Goal: Task Accomplishment & Management: Use online tool/utility

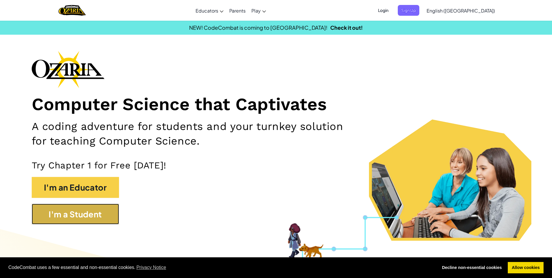
click at [109, 207] on button "I'm a Student" at bounding box center [75, 213] width 87 height 21
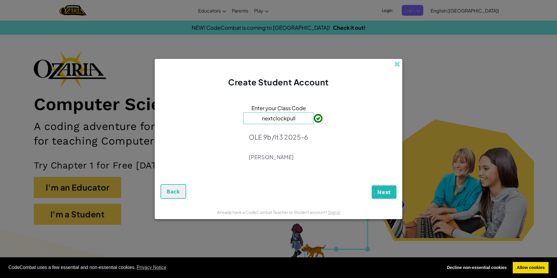
type input "nextclockpull"
click at [392, 193] on button "Next" at bounding box center [383, 191] width 25 height 13
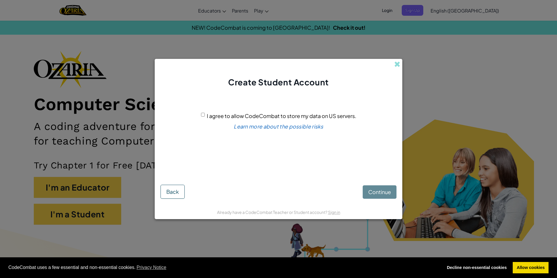
click at [202, 113] on input "I agree to allow CodeCombat to store my data on US servers." at bounding box center [203, 115] width 4 height 4
checkbox input "true"
click at [378, 187] on button "Continue" at bounding box center [379, 191] width 34 height 13
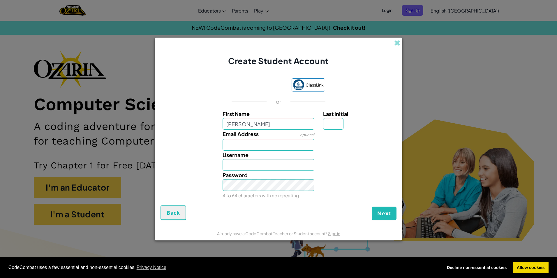
type input "riley"
type input "Riley"
drag, startPoint x: 332, startPoint y: 123, endPoint x: 332, endPoint y: 102, distance: 20.7
click at [330, 118] on input "Last Initial" at bounding box center [333, 124] width 20 height 12
type input "l"
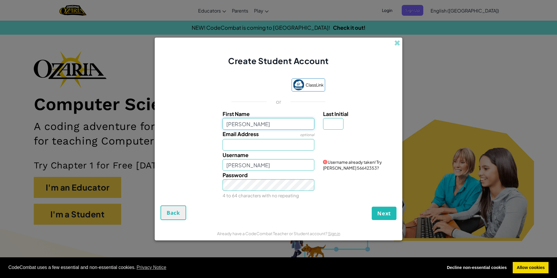
click at [259, 122] on input "riley" at bounding box center [268, 124] width 92 height 12
drag, startPoint x: 328, startPoint y: 125, endPoint x: 326, endPoint y: 120, distance: 4.7
click at [328, 124] on input "Last Initial" at bounding box center [333, 124] width 20 height 12
type input "l"
click at [286, 169] on input "Riley L" at bounding box center [268, 165] width 92 height 12
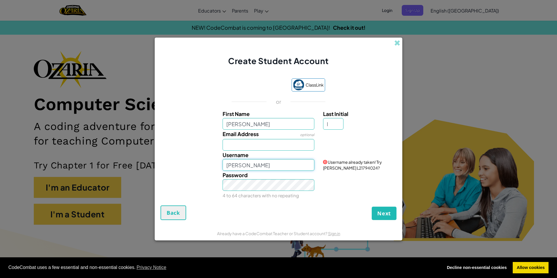
type input "Riley Longland"
click at [176, 215] on span "Back" at bounding box center [173, 212] width 13 height 7
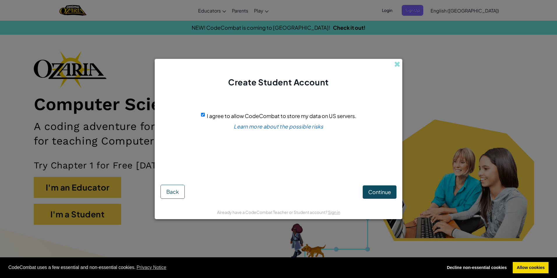
click at [160, 195] on form "I agree to allow CodeCombat to store my data on US servers. Learn more about th…" at bounding box center [278, 146] width 247 height 116
click at [171, 189] on span "Back" at bounding box center [172, 191] width 13 height 7
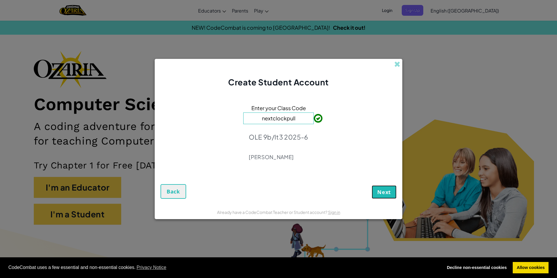
click at [382, 193] on span "Next" at bounding box center [384, 191] width 14 height 7
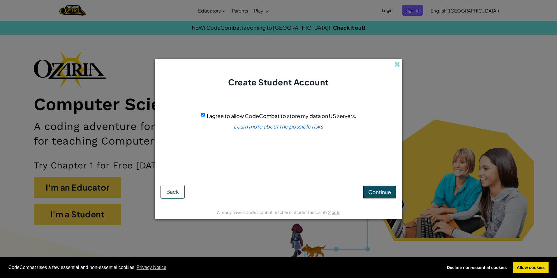
click at [394, 191] on button "Continue" at bounding box center [379, 191] width 34 height 13
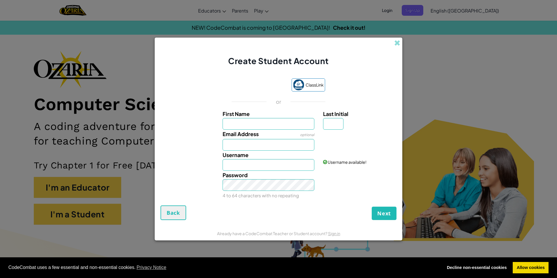
drag, startPoint x: 321, startPoint y: 70, endPoint x: 363, endPoint y: 47, distance: 48.6
click at [363, 47] on div "Create Student Account" at bounding box center [278, 52] width 247 height 29
drag, startPoint x: 323, startPoint y: 39, endPoint x: 306, endPoint y: 58, distance: 24.9
click at [306, 58] on span "Create Student Account" at bounding box center [278, 61] width 100 height 10
click at [262, 115] on label "First Name" at bounding box center [268, 113] width 92 height 8
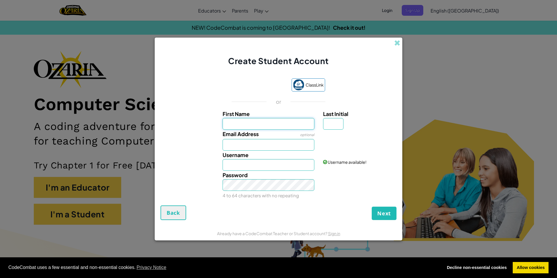
click at [262, 118] on input "First Name" at bounding box center [268, 124] width 92 height 12
click at [264, 119] on input "First Name" at bounding box center [268, 124] width 92 height 12
type input "riley"
type input "l"
type input "Riley Longland"
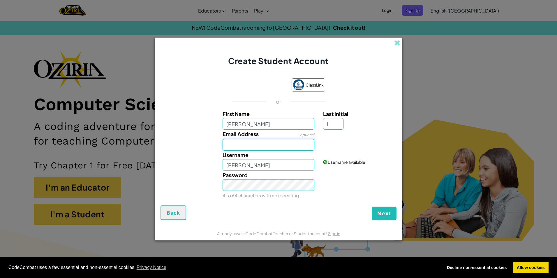
click at [296, 142] on input "Email Address" at bounding box center [268, 145] width 92 height 12
type input "C17.RLongland@students.habstrustsouth.org.uk"
click at [389, 213] on span "Next" at bounding box center [384, 213] width 14 height 7
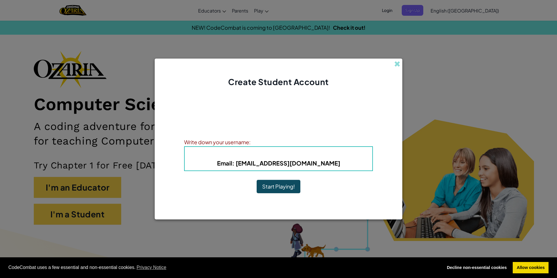
click at [279, 183] on button "Start Playing!" at bounding box center [278, 186] width 44 height 13
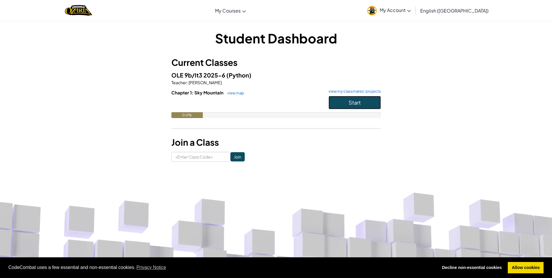
click at [343, 96] on button "Start" at bounding box center [355, 102] width 52 height 13
click at [351, 100] on span "Start" at bounding box center [355, 102] width 12 height 7
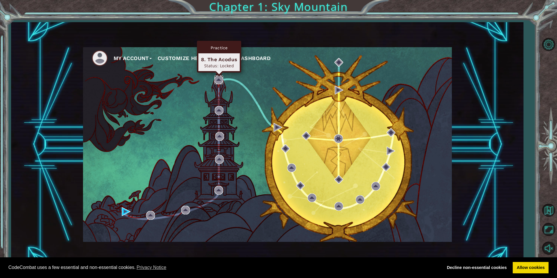
click at [219, 78] on img at bounding box center [218, 79] width 9 height 9
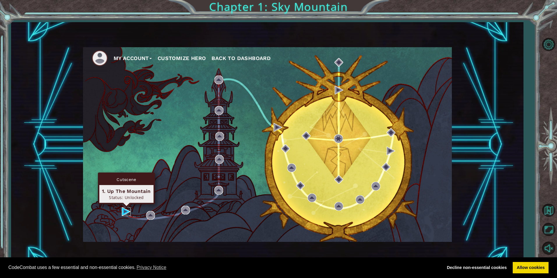
click at [123, 208] on img at bounding box center [126, 211] width 9 height 9
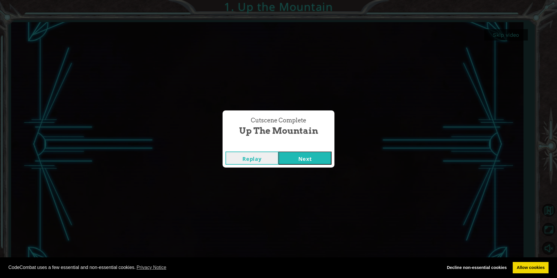
click at [320, 152] on button "Next" at bounding box center [304, 157] width 53 height 13
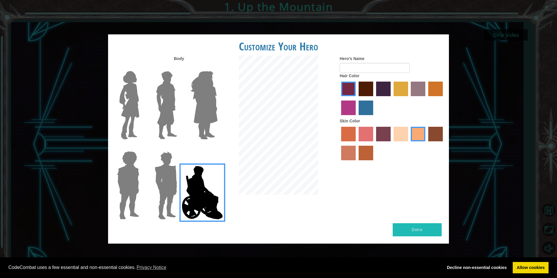
click at [161, 167] on img at bounding box center [165, 185] width 27 height 73
click at [179, 147] on input "Hero Garnet" at bounding box center [179, 147] width 0 height 0
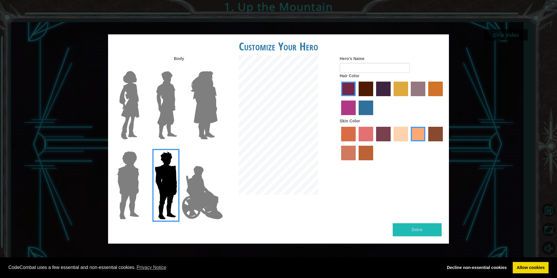
click at [363, 105] on label "lachmara hair color" at bounding box center [365, 107] width 15 height 15
click at [356, 117] on input "lachmara hair color" at bounding box center [356, 117] width 0 height 0
click at [349, 112] on label "medium red violet hair color" at bounding box center [348, 107] width 15 height 15
click at [443, 98] on input "medium red violet hair color" at bounding box center [443, 98] width 0 height 0
click at [363, 106] on label "lachmara hair color" at bounding box center [365, 107] width 15 height 15
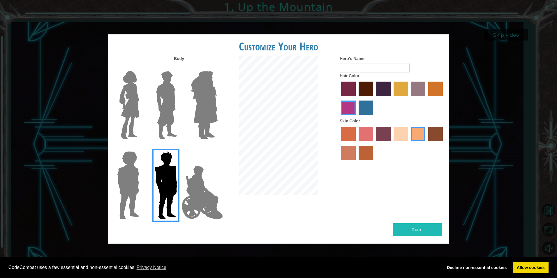
click at [356, 117] on input "lachmara hair color" at bounding box center [356, 117] width 0 height 0
click at [362, 65] on input "Hero's Name" at bounding box center [374, 68] width 70 height 10
click at [343, 197] on div "Body Hero's Name Hair Color Skin Color" at bounding box center [278, 139] width 341 height 167
click at [396, 135] on label "sandy beach skin color" at bounding box center [400, 134] width 15 height 15
click at [391, 143] on input "sandy beach skin color" at bounding box center [391, 143] width 0 height 0
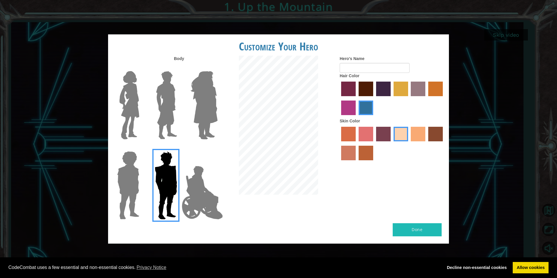
click at [356, 131] on div at bounding box center [391, 144] width 105 height 38
click at [363, 139] on label "froly skin color" at bounding box center [365, 134] width 15 height 15
click at [356, 143] on input "froly skin color" at bounding box center [356, 143] width 0 height 0
click at [403, 138] on label "sandy beach skin color" at bounding box center [400, 134] width 15 height 15
click at [391, 143] on input "sandy beach skin color" at bounding box center [391, 143] width 0 height 0
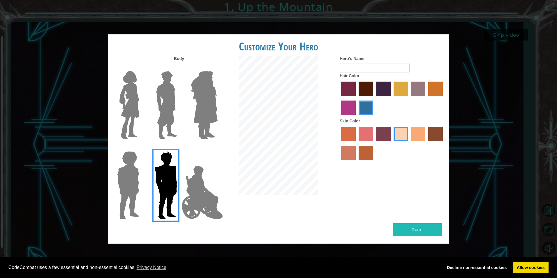
click at [399, 91] on label "tulip tree hair color" at bounding box center [400, 89] width 15 height 15
click at [391, 98] on input "tulip tree hair color" at bounding box center [391, 98] width 0 height 0
click at [163, 97] on img at bounding box center [166, 105] width 26 height 73
click at [179, 67] on input "Hero Lars" at bounding box center [179, 67] width 0 height 0
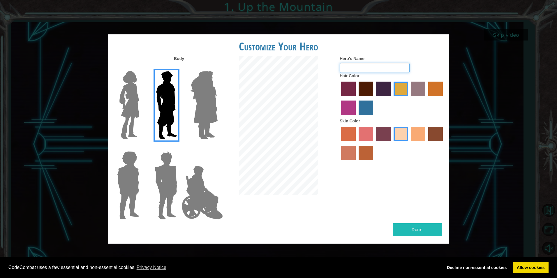
click at [350, 66] on input "Hero's Name" at bounding box center [374, 68] width 70 height 10
type input "ANON"
click at [414, 222] on div "Body Hero's Name ANON Hair Color Skin Color" at bounding box center [278, 139] width 341 height 167
click at [407, 229] on button "Done" at bounding box center [416, 229] width 49 height 13
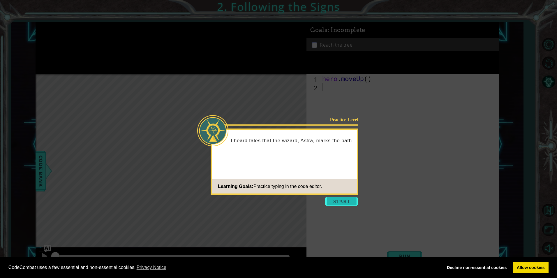
click at [333, 204] on button "Start" at bounding box center [341, 201] width 33 height 9
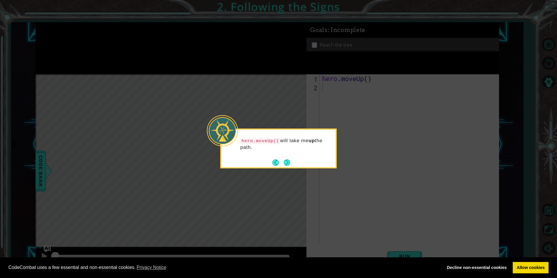
click at [282, 157] on div "hero.moveUp() will take me up the path." at bounding box center [278, 147] width 114 height 30
click at [285, 162] on button "Next" at bounding box center [287, 162] width 6 height 6
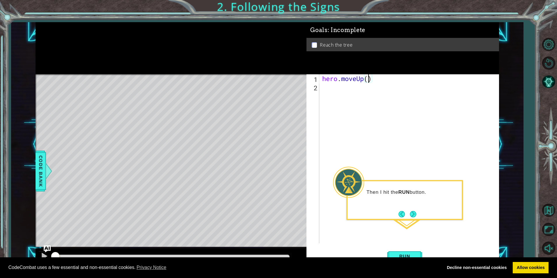
click at [369, 77] on div "hero . moveUp ( )" at bounding box center [410, 167] width 179 height 186
type textarea "hero.moveUp(3)"
click at [397, 254] on span "Run" at bounding box center [404, 256] width 23 height 6
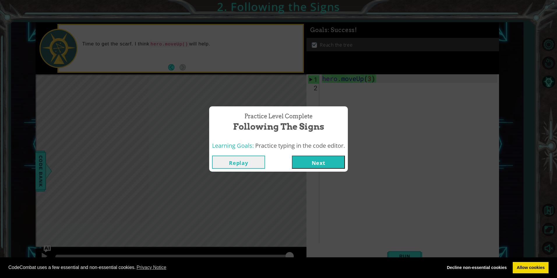
drag, startPoint x: 329, startPoint y: 167, endPoint x: 327, endPoint y: 162, distance: 5.1
click at [327, 162] on button "Next" at bounding box center [318, 161] width 53 height 13
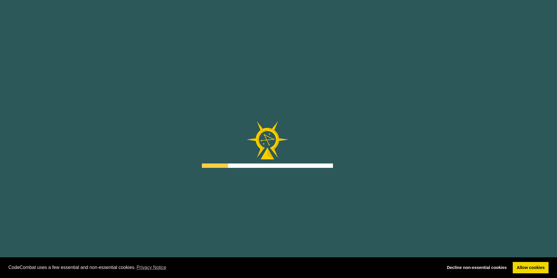
drag, startPoint x: 331, startPoint y: 143, endPoint x: 326, endPoint y: 162, distance: 19.7
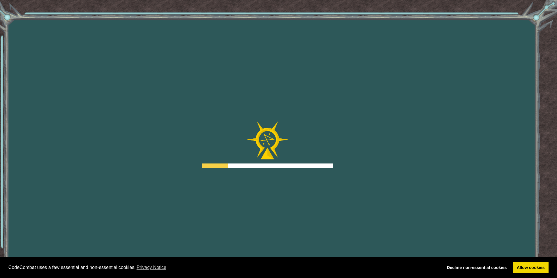
click at [326, 162] on div at bounding box center [267, 144] width 131 height 47
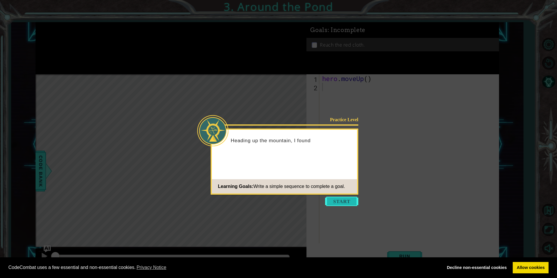
click at [337, 203] on button "Start" at bounding box center [341, 201] width 33 height 9
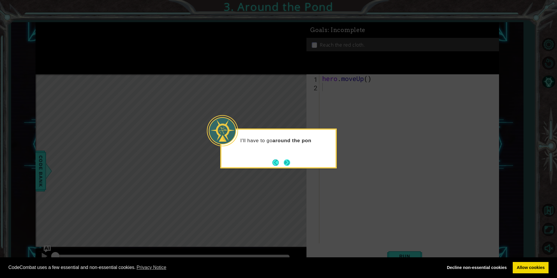
click at [284, 163] on button "Next" at bounding box center [287, 162] width 6 height 6
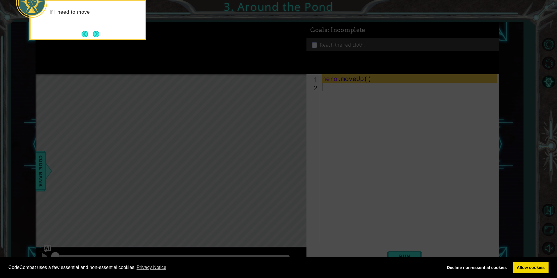
click at [276, 163] on icon at bounding box center [278, 42] width 557 height 472
drag, startPoint x: 276, startPoint y: 163, endPoint x: 272, endPoint y: 165, distance: 4.4
click at [272, 165] on icon at bounding box center [278, 42] width 557 height 472
click at [310, 145] on icon at bounding box center [278, 42] width 557 height 472
drag, startPoint x: 323, startPoint y: 142, endPoint x: 319, endPoint y: 139, distance: 4.5
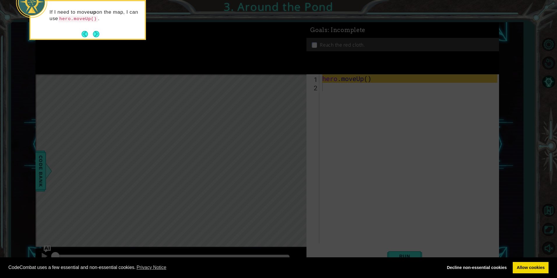
click at [319, 139] on icon at bounding box center [278, 42] width 557 height 472
click at [94, 34] on button "Next" at bounding box center [96, 34] width 6 height 6
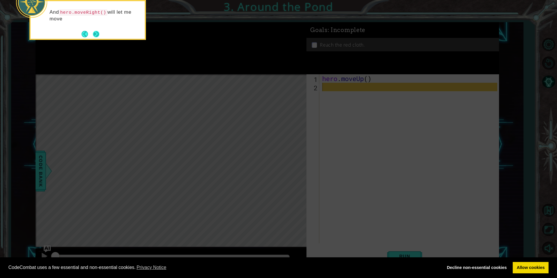
click at [93, 35] on button "Next" at bounding box center [96, 34] width 6 height 6
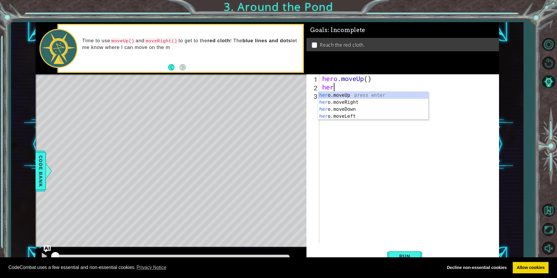
scroll to position [0, 0]
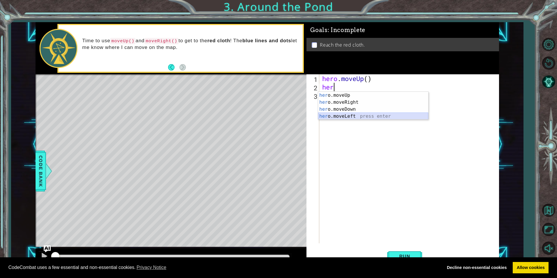
click at [336, 119] on div "her o.moveUp press enter her o.moveRight press enter her o.moveDown press enter…" at bounding box center [373, 113] width 110 height 42
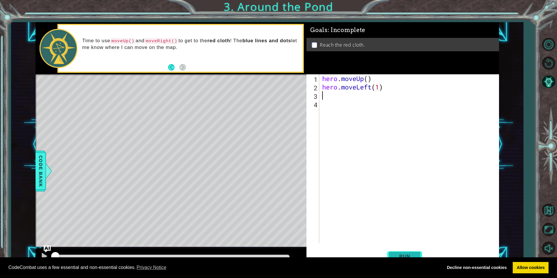
type textarea "hero.moveLeft(1)"
click at [408, 254] on span "Run" at bounding box center [404, 256] width 23 height 6
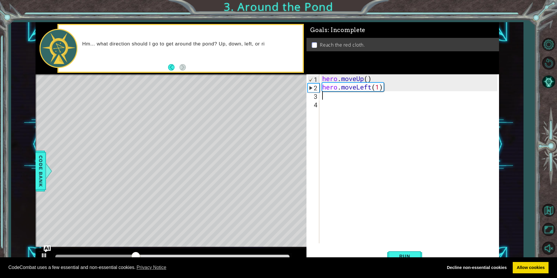
click at [366, 76] on div "hero . moveUp ( ) hero . moveLeft ( 1 )" at bounding box center [410, 167] width 179 height 186
click at [369, 79] on div "hero . moveUp ( ) hero . moveLeft ( 1 )" at bounding box center [410, 167] width 179 height 186
type textarea "hero.moveUp(1)"
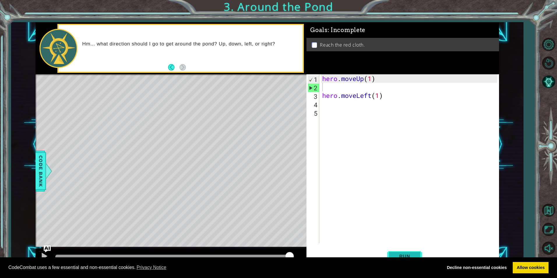
click at [403, 251] on button "Run" at bounding box center [404, 255] width 35 height 19
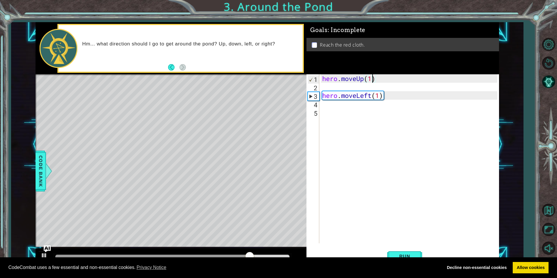
click at [371, 76] on div "hero . moveUp ( 1 ) hero . moveLeft ( 1 )" at bounding box center [410, 167] width 179 height 186
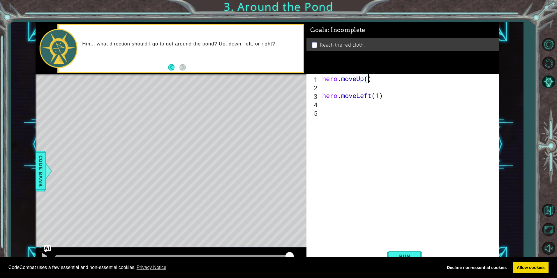
type textarea "hero.moveUp(1)"
click at [407, 256] on span "Run" at bounding box center [404, 256] width 23 height 6
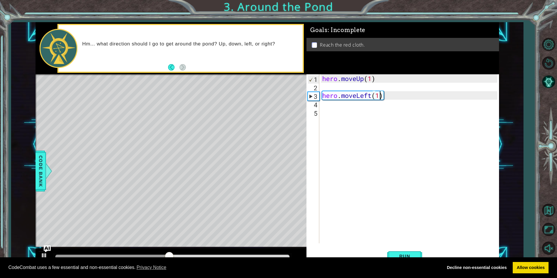
click at [378, 95] on div "hero . moveUp ( 1 ) hero . moveLeft ( 1 )" at bounding box center [410, 167] width 179 height 186
click at [392, 250] on button "Run" at bounding box center [404, 255] width 35 height 19
click at [370, 79] on div "hero . moveUp ( 1 ) hero . moveLeft ( )" at bounding box center [410, 167] width 179 height 186
drag, startPoint x: 415, startPoint y: 253, endPoint x: 417, endPoint y: 248, distance: 5.5
click at [415, 253] on span "Run" at bounding box center [404, 256] width 23 height 6
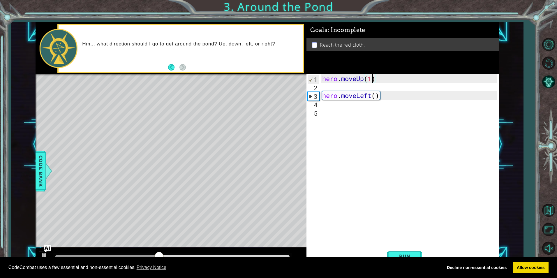
click at [373, 79] on div "hero . moveUp ( 1 ) hero . moveLeft ( )" at bounding box center [410, 167] width 179 height 186
click at [408, 252] on button "Run" at bounding box center [404, 255] width 35 height 19
click at [377, 94] on div "hero . moveUp ( 2 ) hero . moveLeft ( )" at bounding box center [410, 167] width 179 height 186
click at [371, 78] on div "hero . moveUp ( 2 ) hero . moveLeft ( )" at bounding box center [410, 167] width 179 height 186
click at [370, 94] on div "hero . moveUp ( ) hero . moveLeft ( )" at bounding box center [410, 167] width 179 height 186
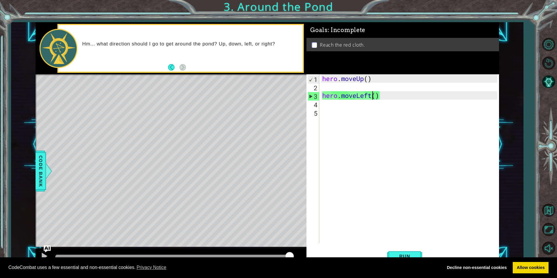
click at [371, 97] on div "hero . moveUp ( ) hero . moveLeft ( )" at bounding box center [410, 167] width 179 height 186
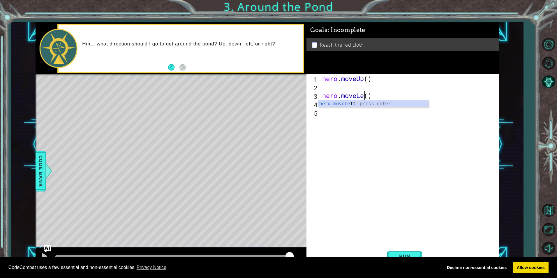
scroll to position [0, 2]
drag, startPoint x: 338, startPoint y: 103, endPoint x: 333, endPoint y: 100, distance: 6.2
click at [339, 103] on div "hero.moveR ight press enter" at bounding box center [373, 110] width 110 height 21
click at [419, 255] on button "Run" at bounding box center [404, 255] width 35 height 19
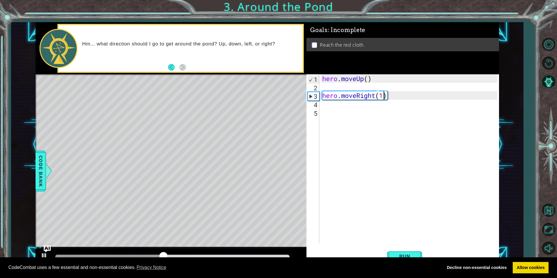
click at [383, 98] on div "hero . moveUp ( ) hero . moveRight ( 1 )" at bounding box center [410, 167] width 179 height 186
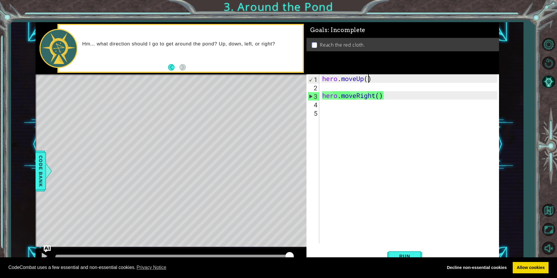
click at [370, 78] on div "hero . moveUp ( ) hero . moveRight ( )" at bounding box center [410, 167] width 179 height 186
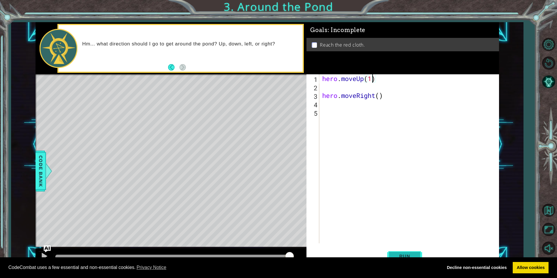
click at [416, 252] on button "Run" at bounding box center [404, 255] width 35 height 19
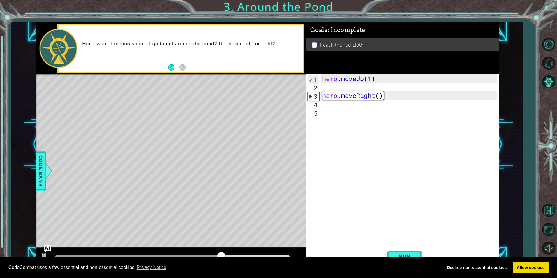
click at [379, 98] on div "hero . moveUp ( 1 ) hero . moveRight ( )" at bounding box center [410, 167] width 179 height 186
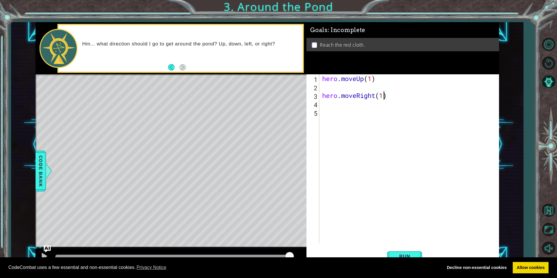
scroll to position [0, 3]
click at [370, 77] on div "hero . moveUp ( 1 ) hero . moveRight ( 1 )" at bounding box center [410, 167] width 179 height 186
type textarea "hero.moveUp(3)"
click at [322, 89] on div "hero . moveUp ( 3 ) hero . moveRight ( 1 )" at bounding box center [410, 167] width 179 height 186
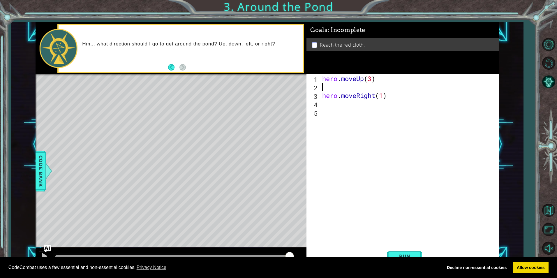
scroll to position [0, 0]
click at [407, 256] on span "Run" at bounding box center [404, 256] width 23 height 6
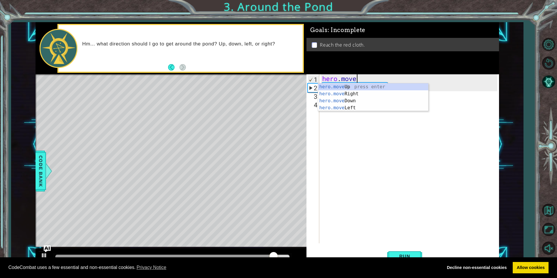
type textarea "h"
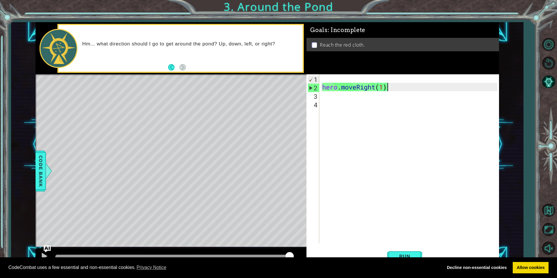
drag, startPoint x: 394, startPoint y: 85, endPoint x: 401, endPoint y: 82, distance: 7.9
click at [399, 83] on div "hero . moveRight ( 1 )" at bounding box center [410, 167] width 179 height 186
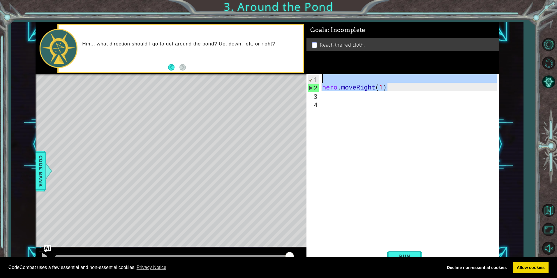
click at [403, 84] on div "hero . moveRight ( 1 )" at bounding box center [409, 158] width 176 height 169
type textarea "hero.moveRight(1)"
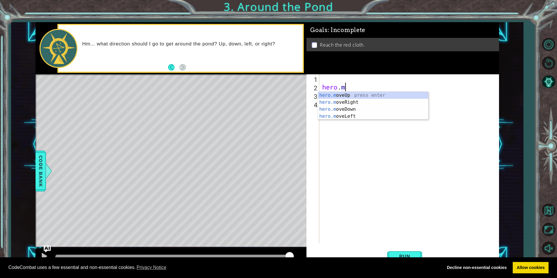
type textarea "h"
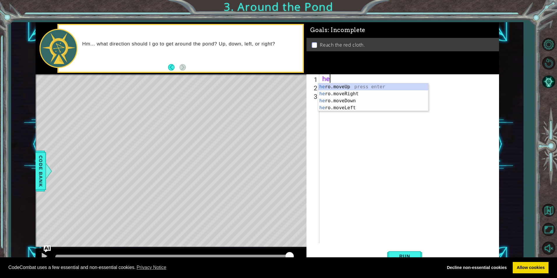
type textarea "her"
click at [347, 93] on div "her o.moveUp press enter her o.moveRight press enter her o.moveDown press enter…" at bounding box center [373, 104] width 110 height 42
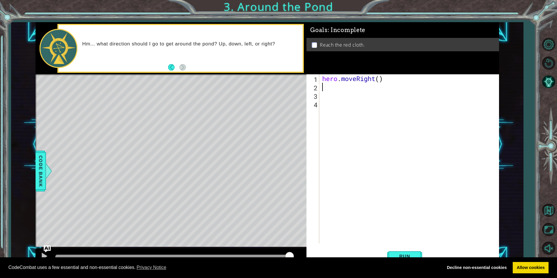
scroll to position [0, 0]
click at [380, 80] on div "hero . moveRight ( )" at bounding box center [410, 167] width 179 height 186
type textarea "hero.moveRight(1)"
click at [322, 86] on div "hero . moveRight ( 1 )" at bounding box center [410, 167] width 179 height 186
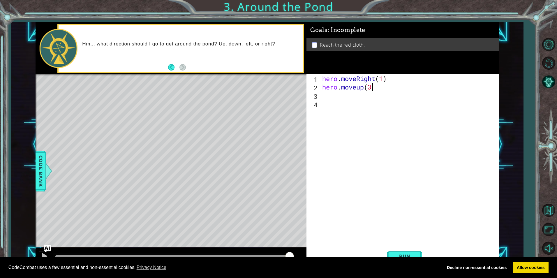
scroll to position [0, 2]
click at [407, 253] on span "Run" at bounding box center [404, 256] width 23 height 6
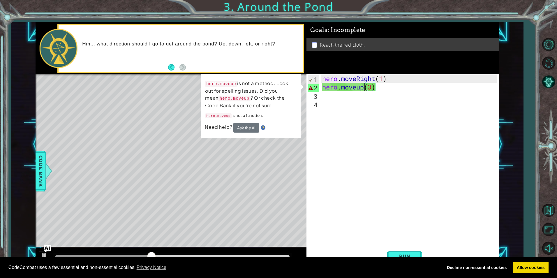
click at [363, 87] on div "hero . moveRight ( 1 ) hero . moveup ( 3 )" at bounding box center [410, 167] width 179 height 186
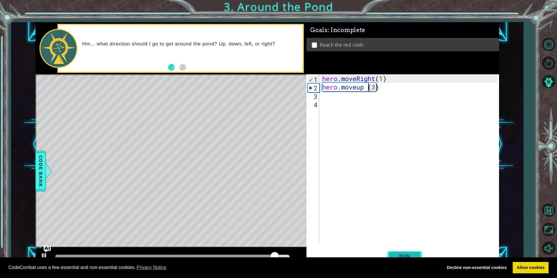
click at [391, 250] on button "Run" at bounding box center [404, 255] width 35 height 19
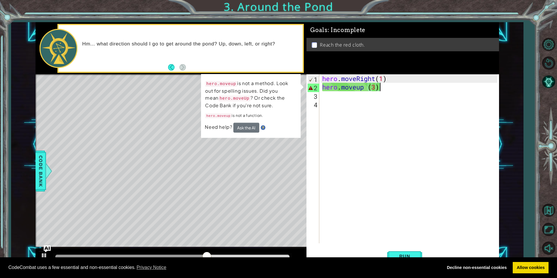
click at [384, 86] on div "hero . moveRight ( 1 ) hero . moveup ( 3 )" at bounding box center [410, 167] width 179 height 186
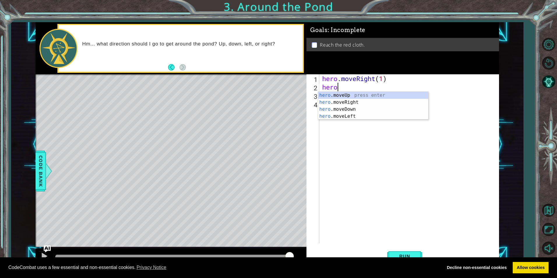
scroll to position [0, 0]
click at [340, 92] on div "hero . moveRight ( 1 ) hero" at bounding box center [410, 167] width 179 height 186
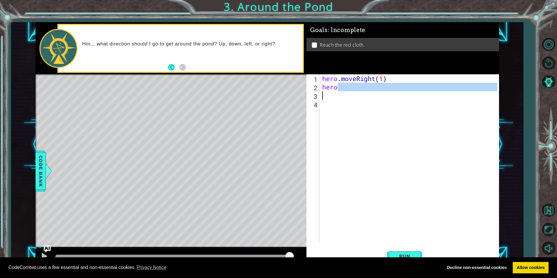
click at [338, 86] on div "hero . moveRight ( 1 ) hero" at bounding box center [409, 158] width 176 height 169
click at [338, 86] on div "hero . moveRight ( 1 ) hero" at bounding box center [410, 167] width 179 height 186
type textarea "herom"
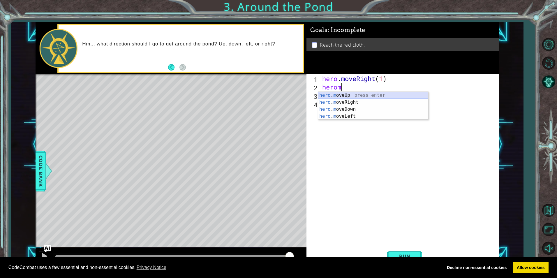
click at [338, 93] on div "hero . m oveUp press enter hero . m oveRight press enter hero . m oveDown press…" at bounding box center [373, 113] width 110 height 42
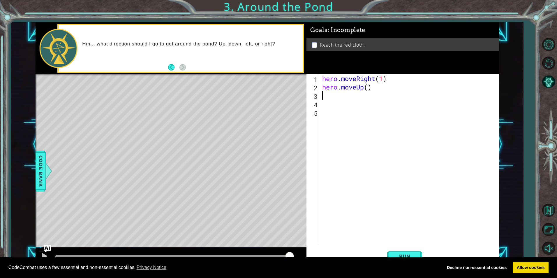
scroll to position [0, 0]
click at [367, 85] on div "hero . moveRight ( 1 ) hero . moveUp ( )" at bounding box center [410, 167] width 179 height 186
drag, startPoint x: 395, startPoint y: 246, endPoint x: 401, endPoint y: 253, distance: 9.3
click at [401, 253] on button "Run" at bounding box center [404, 255] width 35 height 19
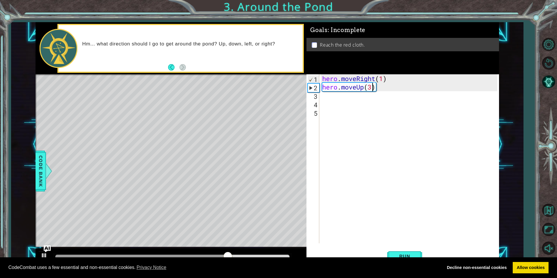
click at [382, 79] on div "hero . moveRight ( 1 ) hero . moveUp ( 3 )" at bounding box center [410, 167] width 179 height 186
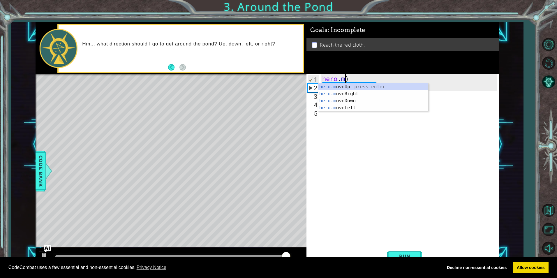
scroll to position [0, 0]
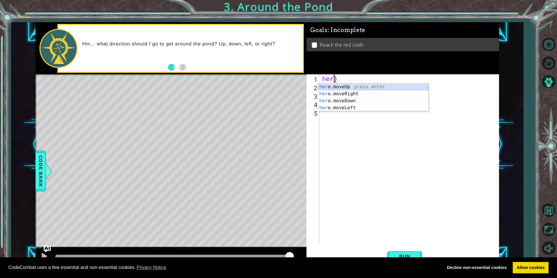
drag, startPoint x: 374, startPoint y: 83, endPoint x: 370, endPoint y: 86, distance: 4.4
click at [374, 83] on div "her o.moveUp press enter her o.moveRight press enter her o.moveDown press enter…" at bounding box center [373, 104] width 110 height 42
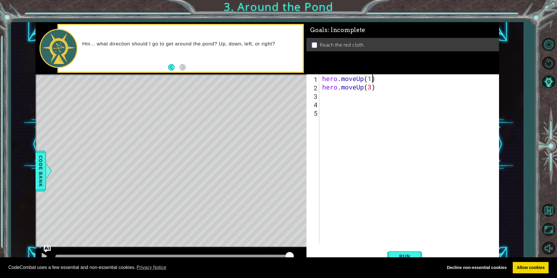
scroll to position [0, 2]
click at [371, 89] on div "hero . moveUp ( 1 ) hero . moveUp ( 3 )" at bounding box center [410, 167] width 179 height 186
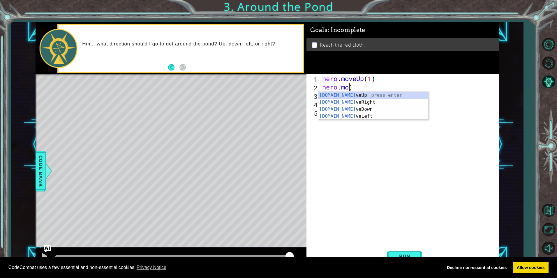
scroll to position [0, 1]
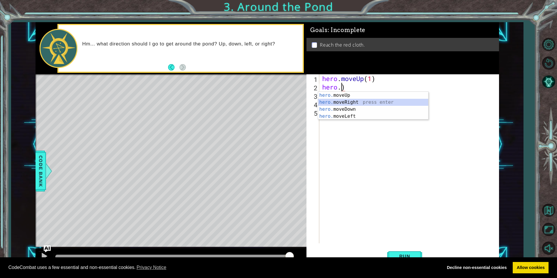
click at [367, 101] on div "hero. moveUp press enter hero. moveRight press enter hero. moveDown press enter…" at bounding box center [373, 113] width 110 height 42
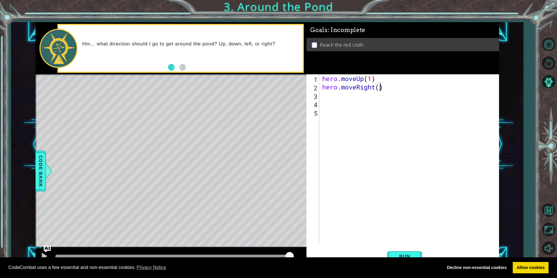
type textarea "hero.moveRight(1)"
click at [328, 94] on div "hero . moveUp ( 1 ) hero . moveRight ( 1 )" at bounding box center [410, 167] width 179 height 186
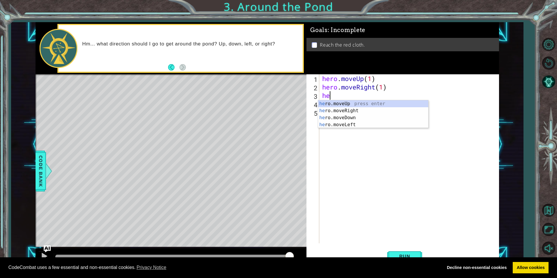
scroll to position [0, 0]
type textarea "hero."
click at [334, 102] on div "hero. moveUp press enter hero. moveRight press enter hero. moveDown press enter…" at bounding box center [373, 121] width 110 height 42
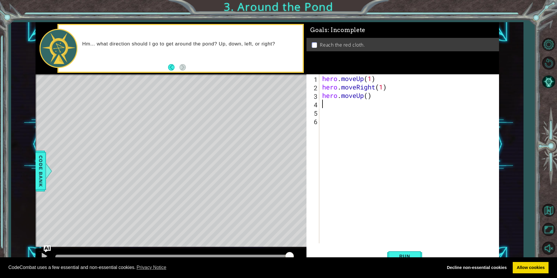
scroll to position [0, 0]
click at [368, 95] on div "hero . moveUp ( 1 ) hero . moveRight ( 1 ) hero . moveUp ( )" at bounding box center [410, 167] width 179 height 186
type textarea "hero.moveUp(3)"
click at [394, 252] on button "Run" at bounding box center [404, 255] width 35 height 19
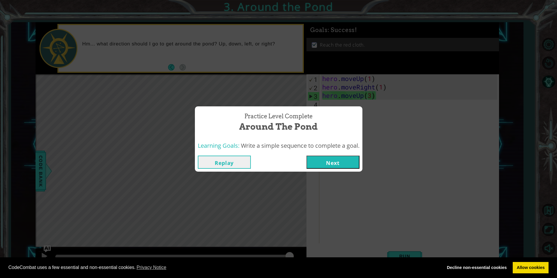
click at [343, 158] on button "Next" at bounding box center [332, 161] width 53 height 13
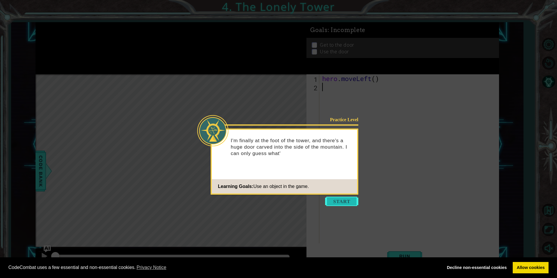
click at [341, 199] on button "Start" at bounding box center [341, 201] width 33 height 9
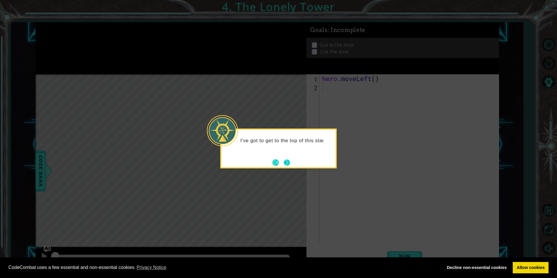
click at [284, 160] on button "Next" at bounding box center [287, 162] width 6 height 6
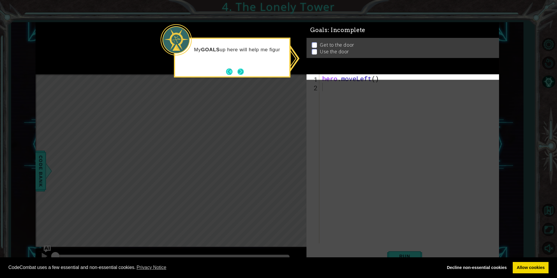
click at [239, 75] on button "Next" at bounding box center [240, 71] width 6 height 6
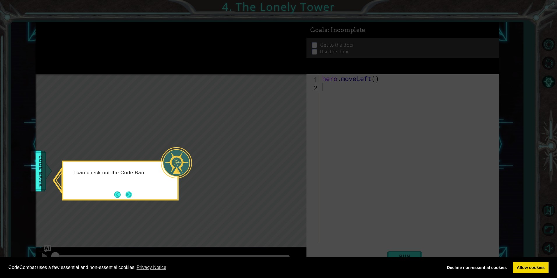
click at [127, 191] on button "Next" at bounding box center [128, 194] width 6 height 6
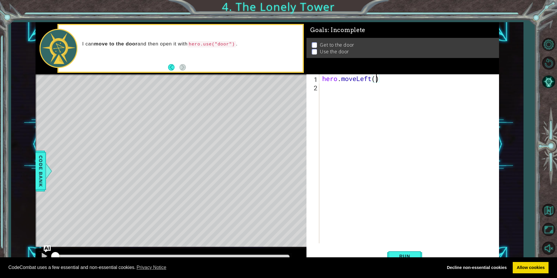
click at [376, 77] on div "hero . moveLeft ( )" at bounding box center [410, 167] width 179 height 186
click at [371, 75] on div "hero . moveLeft ( )" at bounding box center [410, 167] width 179 height 186
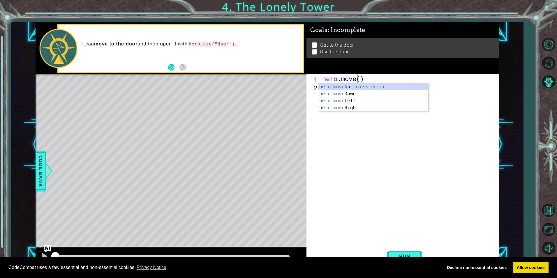
click at [346, 83] on div "hero . move ( )" at bounding box center [410, 167] width 179 height 186
click at [356, 79] on div "hero . move ( )" at bounding box center [410, 167] width 179 height 186
click at [349, 87] on div "hero.moveU p press enter" at bounding box center [373, 93] width 110 height 21
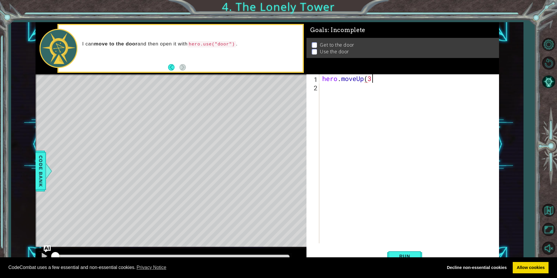
scroll to position [0, 2]
type textarea "hero.moveUp(3)"
click at [327, 86] on div "hero . moveUp ( 3 )" at bounding box center [410, 167] width 179 height 186
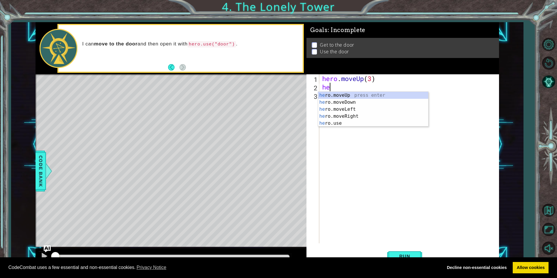
type textarea "her"
click at [322, 93] on div "her o.moveUp press enter her o.moveDown press enter her o.moveLeft press enter …" at bounding box center [373, 116] width 110 height 49
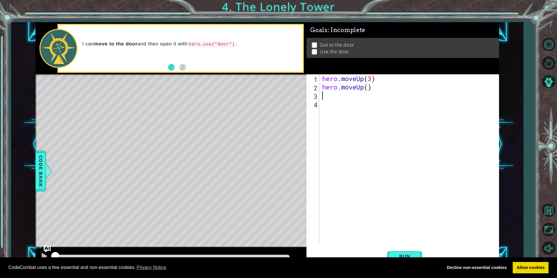
scroll to position [0, 0]
click at [363, 88] on div "hero . moveUp ( 3 ) hero . moveUp ( )" at bounding box center [410, 167] width 179 height 186
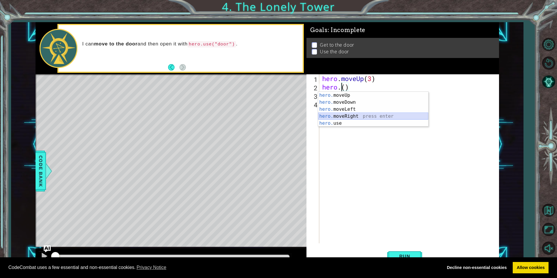
click at [341, 114] on div "hero. moveUp press enter hero. moveDown press enter hero. moveLeft press enter …" at bounding box center [373, 116] width 110 height 49
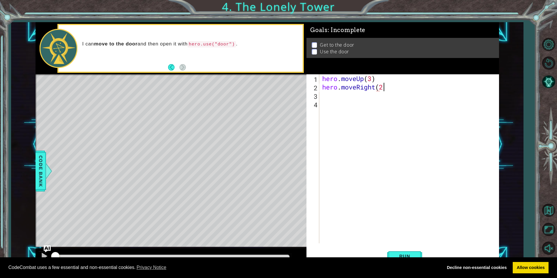
scroll to position [0, 3]
type textarea "hero.moveRight(2)"
click at [326, 98] on div "hero . moveUp ( 3 ) hero . moveRight ( 2 )" at bounding box center [410, 167] width 179 height 186
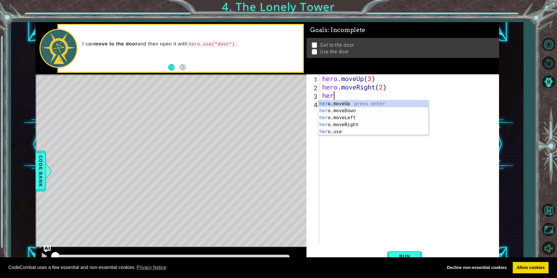
scroll to position [0, 0]
type textarea "hero"
click at [322, 104] on div "hero .moveUp press enter hero .moveDown press enter hero .moveLeft press enter …" at bounding box center [373, 124] width 110 height 49
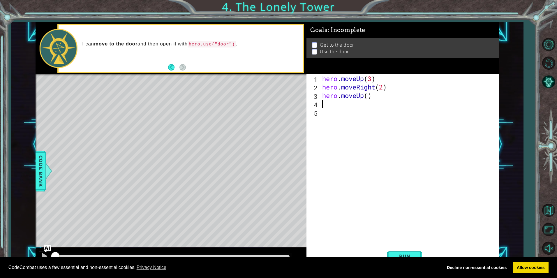
scroll to position [0, 0]
click at [368, 95] on div "hero . moveUp ( 3 ) hero . moveRight ( 2 ) hero . moveUp ( )" at bounding box center [410, 167] width 179 height 186
click at [406, 253] on span "Run" at bounding box center [404, 256] width 23 height 6
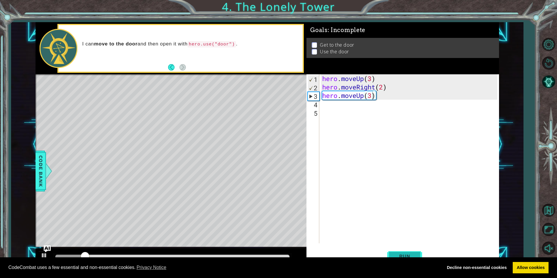
click at [406, 253] on span "Run" at bounding box center [404, 256] width 23 height 6
click at [364, 79] on div "hero . moveUp ( 3 ) hero . moveRight ( 2 ) hero . moveUp ( 3 )" at bounding box center [410, 167] width 179 height 186
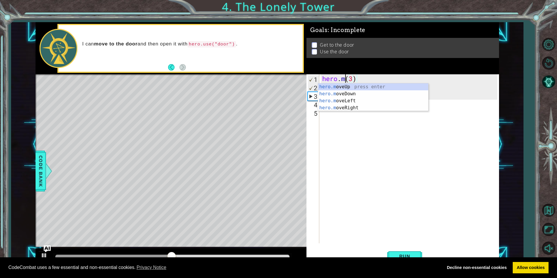
scroll to position [0, 1]
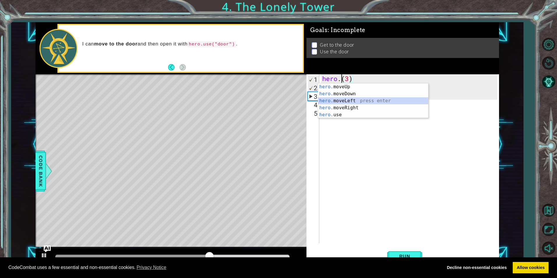
click at [356, 98] on div "hero. moveUp press enter hero. moveDown press enter hero. moveLeft press enter …" at bounding box center [373, 107] width 110 height 49
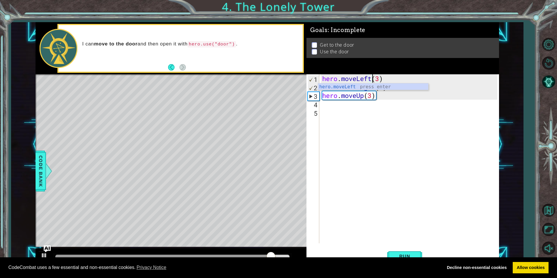
scroll to position [0, 2]
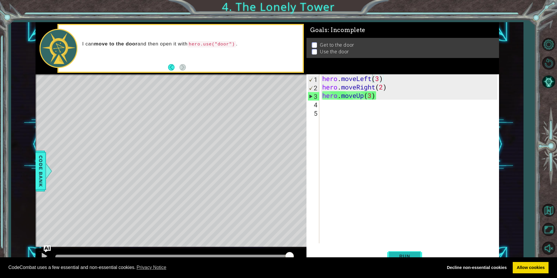
click at [392, 252] on button "Run" at bounding box center [404, 255] width 35 height 19
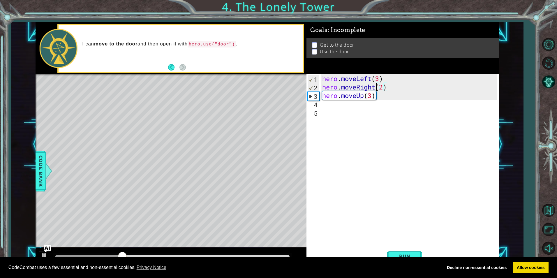
click at [376, 86] on div "hero . moveLeft ( 3 ) hero . moveRight ( 2 ) hero . moveUp ( 3 )" at bounding box center [410, 167] width 179 height 186
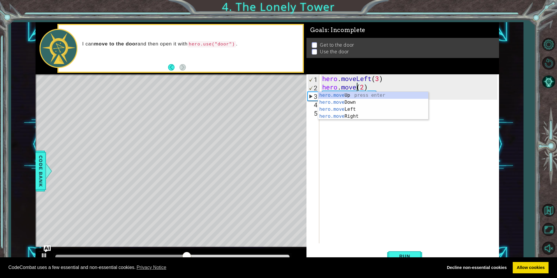
scroll to position [0, 2]
drag, startPoint x: 408, startPoint y: 96, endPoint x: 408, endPoint y: 93, distance: 3.2
click at [408, 94] on div "hero.moveU p press enter" at bounding box center [373, 102] width 110 height 21
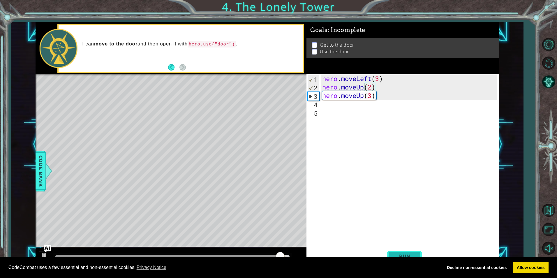
click at [395, 253] on span "Run" at bounding box center [404, 256] width 23 height 6
click at [372, 88] on div "hero . moveLeft ( 3 ) hero . moveUp ( 2 ) hero . moveUp ( 3 )" at bounding box center [410, 167] width 179 height 186
click at [372, 95] on div "hero . moveLeft ( 3 ) hero . moveUp ( 3 ) hero . moveUp ( 3 )" at bounding box center [410, 167] width 179 height 186
click at [364, 95] on div "hero . moveLeft ( 3 ) hero . moveUp ( 3 ) hero . moveUp ( )" at bounding box center [410, 167] width 179 height 186
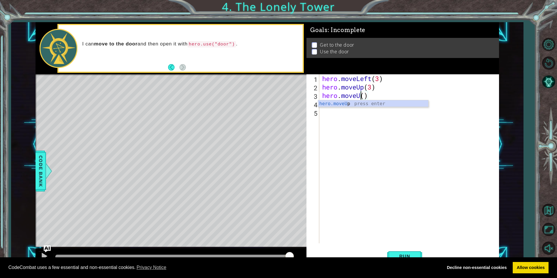
scroll to position [0, 2]
click at [343, 122] on div "hero.move Up press enter hero.move Down press enter hero.move Left press enter …" at bounding box center [373, 121] width 110 height 42
drag, startPoint x: 414, startPoint y: 255, endPoint x: 422, endPoint y: 254, distance: 8.3
click at [422, 254] on button "Run" at bounding box center [404, 255] width 35 height 19
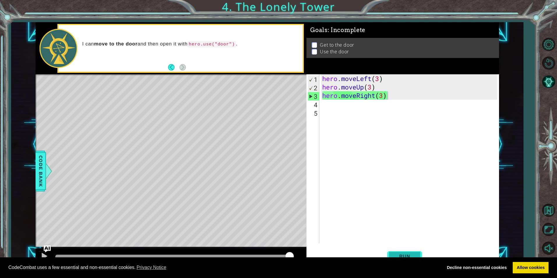
click at [393, 254] on span "Run" at bounding box center [404, 256] width 23 height 6
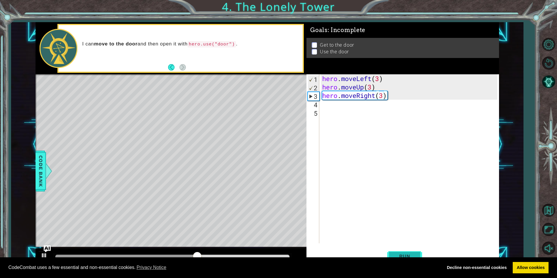
click at [391, 256] on button "Run" at bounding box center [404, 255] width 35 height 19
click at [397, 250] on button "Run" at bounding box center [404, 255] width 35 height 19
click at [371, 86] on div "hero . moveLeft ( 3 ) hero . moveUp ( 3 ) hero . moveRight ( 3 )" at bounding box center [410, 167] width 179 height 186
type textarea "hero.moveUp(4)"
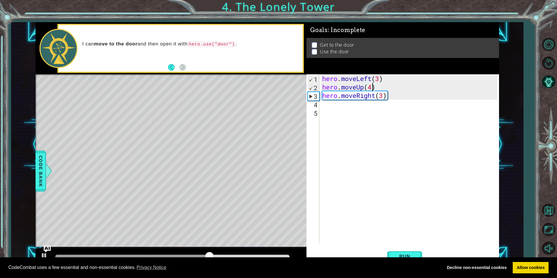
scroll to position [0, 0]
click at [396, 256] on span "Run" at bounding box center [404, 256] width 23 height 6
click at [378, 79] on div "hero . moveLeft ( 3 ) hero . moveUp ( 4 ) hero . moveRight ( 3 )" at bounding box center [410, 167] width 179 height 186
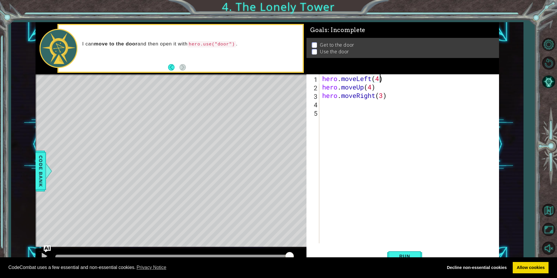
scroll to position [0, 3]
click at [407, 254] on span "Run" at bounding box center [404, 256] width 23 height 6
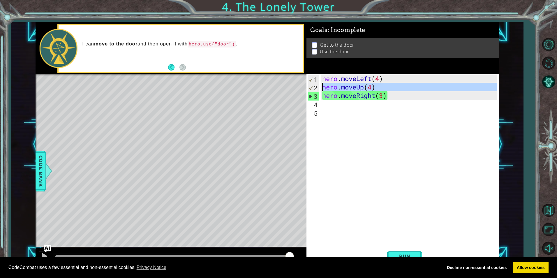
click at [311, 88] on div "2" at bounding box center [313, 88] width 11 height 8
drag, startPoint x: 311, startPoint y: 85, endPoint x: 307, endPoint y: 97, distance: 12.5
click at [308, 92] on div "2" at bounding box center [313, 88] width 11 height 8
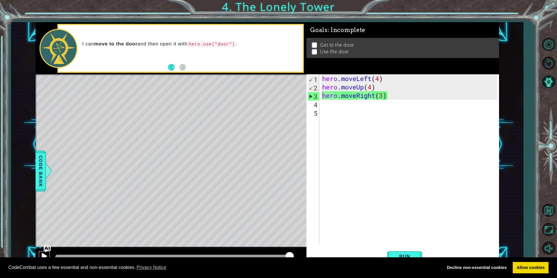
click at [44, 253] on div at bounding box center [44, 256] width 8 height 8
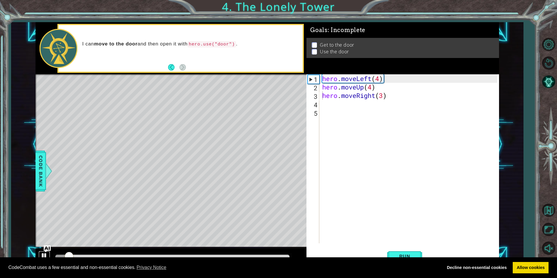
click at [44, 253] on div at bounding box center [44, 256] width 8 height 8
click at [48, 253] on div at bounding box center [44, 256] width 8 height 8
click at [59, 238] on div "Level Map" at bounding box center [170, 159] width 269 height 171
drag, startPoint x: 143, startPoint y: 256, endPoint x: 37, endPoint y: 252, distance: 106.1
click at [37, 252] on div at bounding box center [171, 257] width 271 height 19
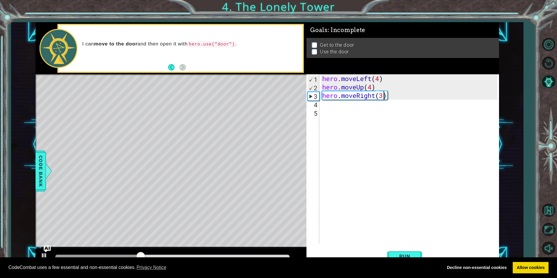
click at [383, 95] on div "hero . moveLeft ( 4 ) hero . moveUp ( 4 ) hero . moveRight ( 3 )" at bounding box center [410, 167] width 179 height 186
click at [409, 248] on button "Run" at bounding box center [404, 255] width 35 height 19
click at [375, 95] on div "hero . moveLeft ( 4 ) hero . moveUp ( 4 ) hero . moveRight ( )" at bounding box center [410, 167] width 179 height 186
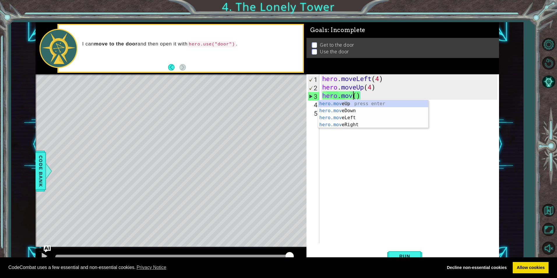
scroll to position [0, 2]
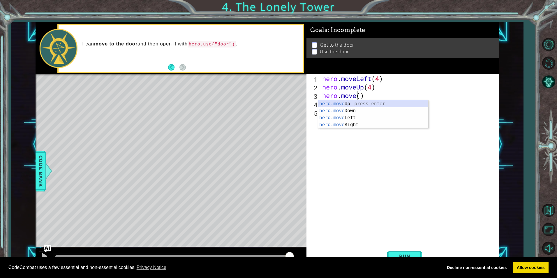
click at [370, 102] on div "hero.move Up press enter hero.move Down press enter hero.move Left press enter …" at bounding box center [373, 121] width 110 height 42
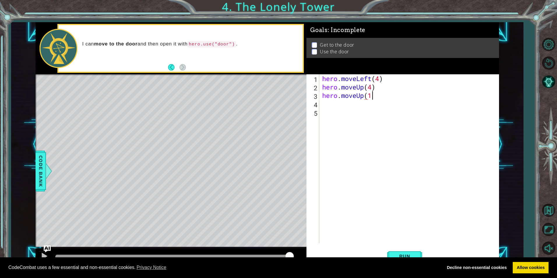
scroll to position [0, 2]
click at [404, 252] on button "Run" at bounding box center [404, 255] width 35 height 19
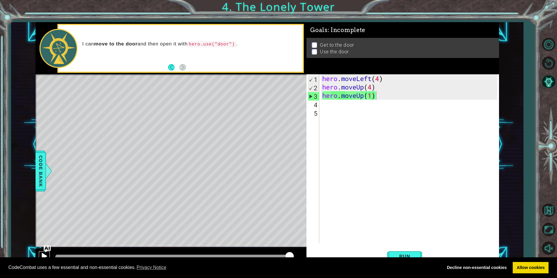
click at [42, 253] on div at bounding box center [44, 256] width 8 height 8
click at [44, 255] on div at bounding box center [44, 256] width 8 height 8
click at [48, 251] on img "Ask AI" at bounding box center [47, 249] width 8 height 8
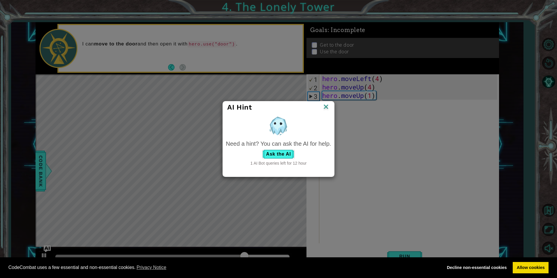
click at [323, 107] on img at bounding box center [326, 107] width 8 height 9
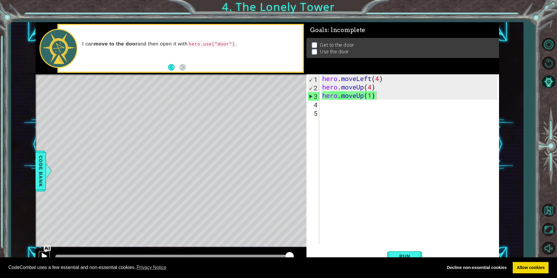
click at [40, 253] on div at bounding box center [44, 256] width 8 height 8
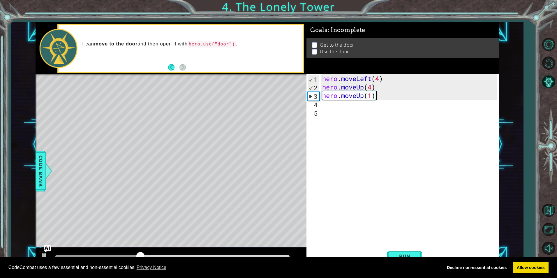
type textarea "hero.moveUp(1)"
click at [321, 95] on div "hero . moveLeft ( 4 ) hero . moveUp ( 4 ) hero . moveUp ( 1 )" at bounding box center [410, 167] width 179 height 186
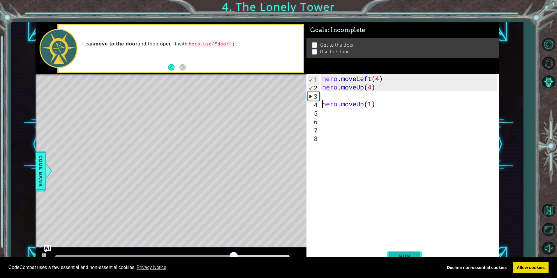
click at [399, 252] on button "Run" at bounding box center [404, 255] width 35 height 19
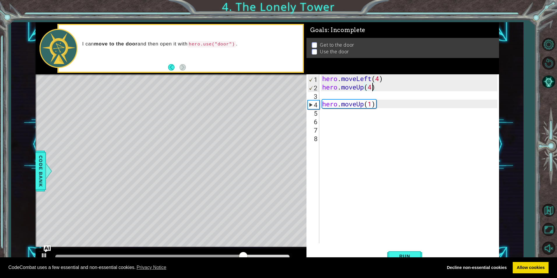
click at [371, 90] on div "hero . moveLeft ( 4 ) hero . moveUp ( 4 ) hero . moveUp ( 1 )" at bounding box center [410, 167] width 179 height 186
click at [408, 252] on button "Run" at bounding box center [404, 255] width 35 height 19
click at [397, 254] on span "Run" at bounding box center [404, 256] width 23 height 6
click at [380, 80] on div "hero . moveLeft ( 4 ) hero . moveUp ( 2 ) hero . moveUp ( 1 )" at bounding box center [410, 167] width 179 height 186
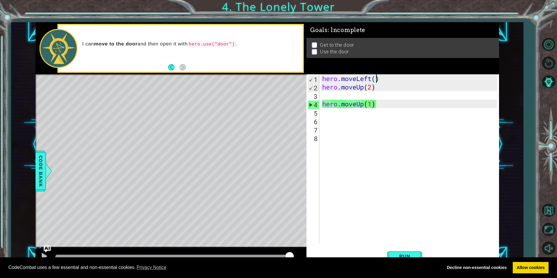
type textarea "hero.moveLeft(3)"
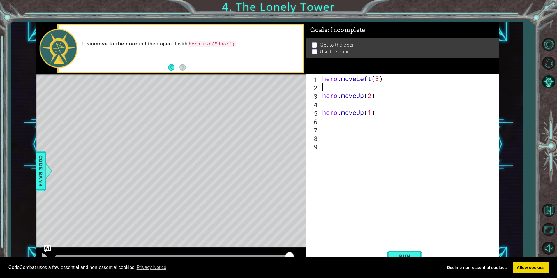
scroll to position [0, 0]
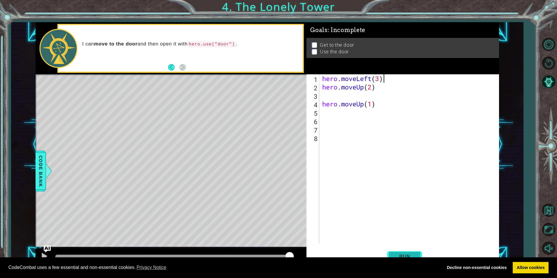
type textarea "hero.moveLeft(3)"
click at [401, 251] on button "Run" at bounding box center [404, 255] width 35 height 19
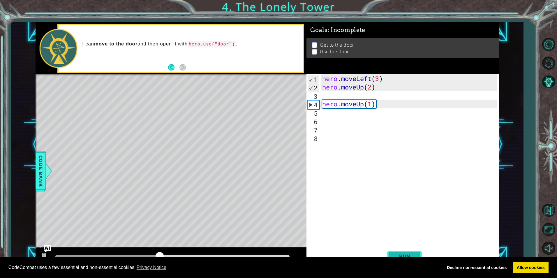
click at [418, 252] on button "Run" at bounding box center [404, 255] width 35 height 19
click at [404, 250] on button "Run" at bounding box center [404, 255] width 35 height 19
click at [398, 252] on button "Run" at bounding box center [404, 255] width 35 height 19
click at [325, 95] on div "hero . moveLeft ( 3 ) hero . moveUp ( 2 ) hero . moveUp ( 1 )" at bounding box center [410, 167] width 179 height 186
type textarea "h"
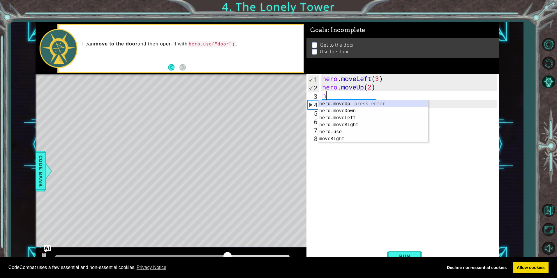
click at [333, 102] on div "h ero.moveUp press enter h ero.moveDown press enter h ero.moveLeft press enter …" at bounding box center [373, 128] width 110 height 56
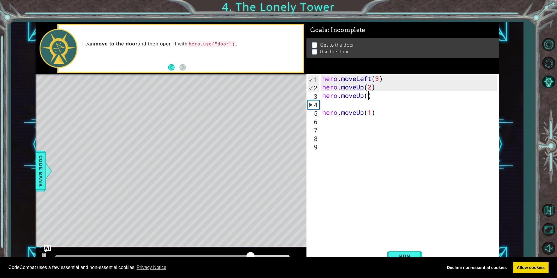
click at [369, 94] on div "hero . moveLeft ( 3 ) hero . moveUp ( 2 ) hero . moveUp ( ) hero . moveUp ( 1 )" at bounding box center [410, 167] width 179 height 186
click at [410, 256] on span "Run" at bounding box center [404, 256] width 23 height 6
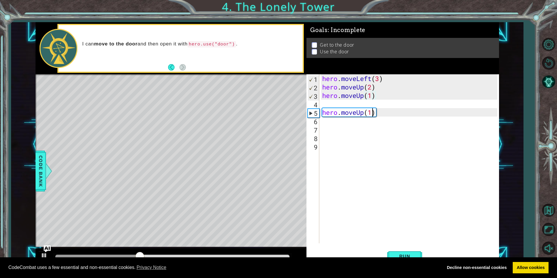
click at [371, 113] on div "hero . moveLeft ( 3 ) hero . moveUp ( 2 ) hero . moveUp ( 1 ) hero . moveUp ( 1…" at bounding box center [410, 167] width 179 height 186
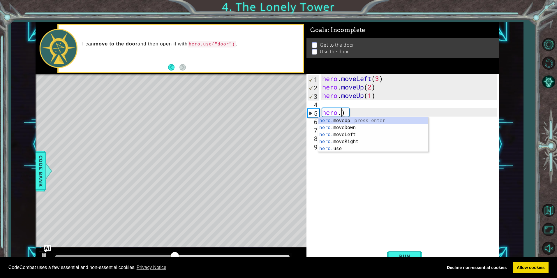
scroll to position [0, 1]
click at [354, 142] on div "hero. moveUp press enter hero. moveDown press enter hero. moveLeft press enter …" at bounding box center [373, 141] width 110 height 49
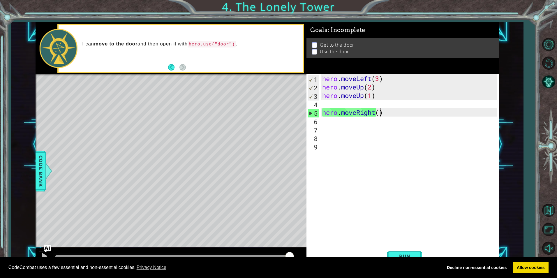
scroll to position [0, 3]
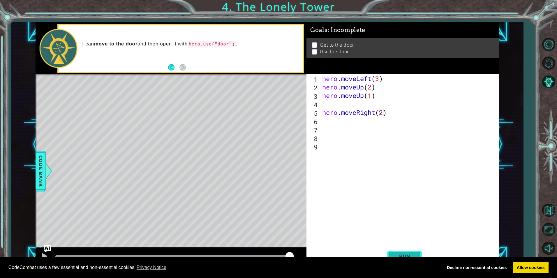
click at [395, 253] on span "Run" at bounding box center [404, 256] width 23 height 6
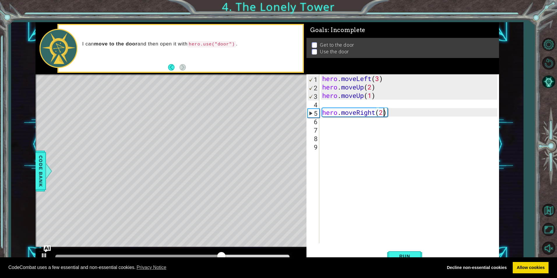
scroll to position [0, 3]
type textarea "hero.moveRight(3)"
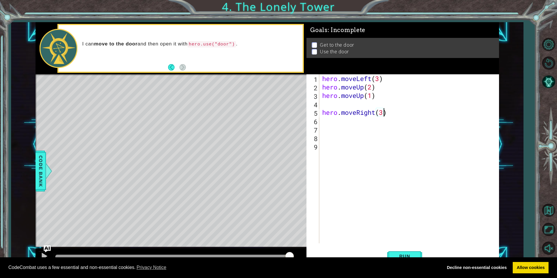
scroll to position [0, 3]
drag, startPoint x: 397, startPoint y: 244, endPoint x: 397, endPoint y: 252, distance: 7.9
click at [397, 249] on div "hero.moveRight(3) 1 2 3 4 5 6 7 8 9 hero . moveLeft ( 3 ) hero . moveUp ( 2 ) h…" at bounding box center [402, 170] width 192 height 192
click at [397, 254] on span "Run" at bounding box center [404, 256] width 23 height 6
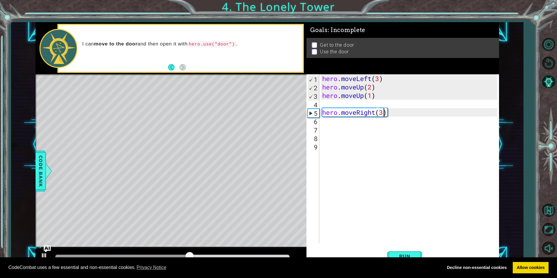
click at [384, 111] on div "hero . moveLeft ( 3 ) hero . moveUp ( 2 ) hero . moveUp ( 1 ) hero . moveRight …" at bounding box center [410, 167] width 179 height 186
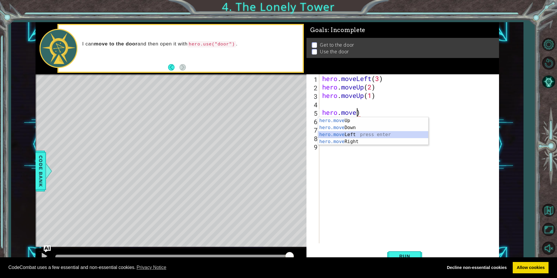
click at [346, 131] on div "hero.move Up press enter hero.move Down press enter hero.move Left press enter …" at bounding box center [373, 138] width 110 height 42
click at [359, 139] on div "hero.mov eUp press enter hero.mov eDown press enter hero.mov eLeft press enter …" at bounding box center [373, 138] width 110 height 42
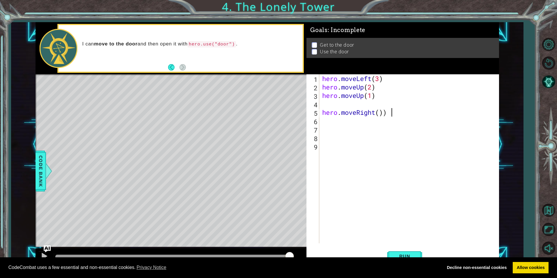
click at [392, 115] on div "hero . moveLeft ( 3 ) hero . moveUp ( 2 ) hero . moveUp ( 1 ) hero . moveRight …" at bounding box center [410, 167] width 179 height 186
click at [409, 254] on span "Run" at bounding box center [404, 256] width 23 height 6
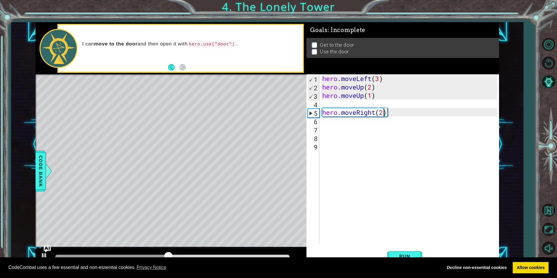
click at [382, 114] on div "hero . moveLeft ( 3 ) hero . moveUp ( 2 ) hero . moveUp ( 1 ) hero . moveRight …" at bounding box center [410, 167] width 179 height 186
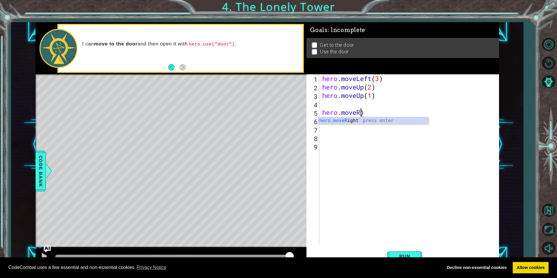
scroll to position [0, 1]
click at [332, 132] on div "hero.move Up press enter hero.move Down press enter hero.move Left press enter …" at bounding box center [373, 138] width 110 height 42
type textarea "hero.moveLeft(2)"
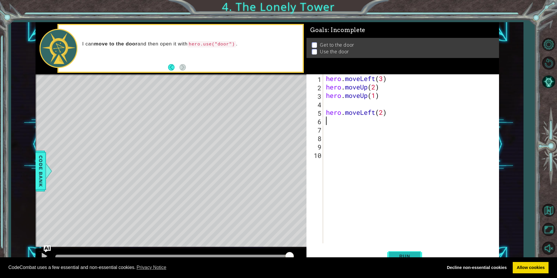
click at [393, 254] on button "Run" at bounding box center [404, 255] width 35 height 19
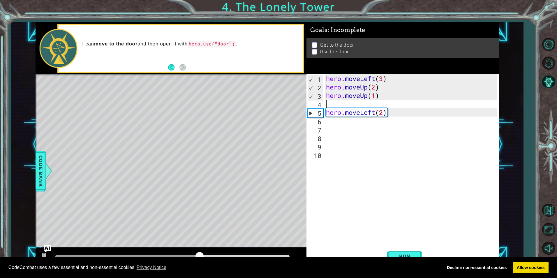
click at [367, 103] on div "hero . moveLeft ( 3 ) hero . moveUp ( 2 ) hero . moveUp ( 1 ) hero . moveLeft (…" at bounding box center [412, 167] width 175 height 186
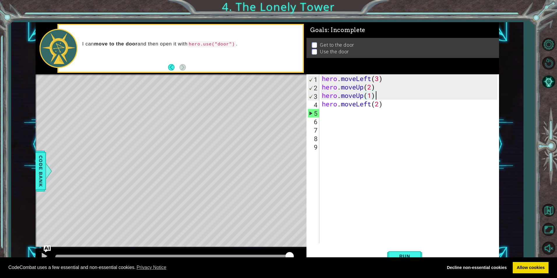
click at [378, 102] on div "hero . moveLeft ( 3 ) hero . moveUp ( 2 ) hero . moveUp ( 1 ) hero . moveLeft (…" at bounding box center [410, 167] width 179 height 186
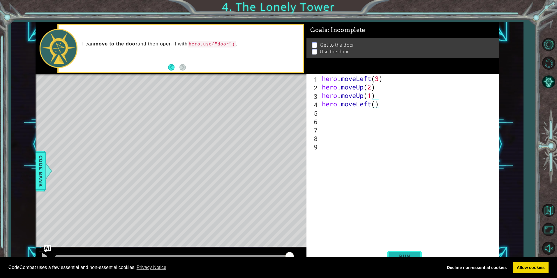
click at [418, 254] on button "Run" at bounding box center [404, 255] width 35 height 19
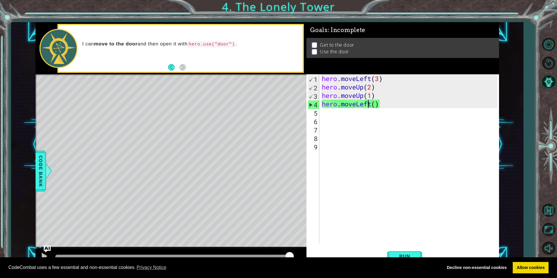
click at [370, 105] on div "hero . moveLeft ( 3 ) hero . moveUp ( 2 ) hero . moveUp ( 1 ) hero . moveLeft (…" at bounding box center [410, 167] width 179 height 186
click at [372, 105] on div "hero . moveLeft ( 3 ) hero . moveUp ( 2 ) hero . moveUp ( 1 ) hero . moveLeft (…" at bounding box center [410, 167] width 179 height 186
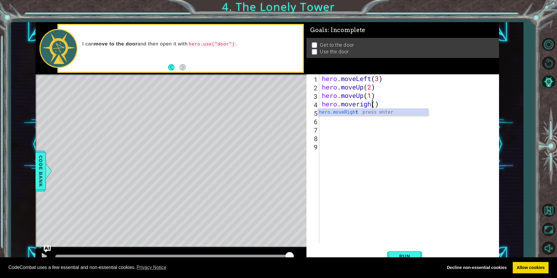
scroll to position [0, 3]
click at [378, 103] on div "hero . moveLeft ( 3 ) hero . moveUp ( 2 ) hero . moveUp ( 1 ) hero . moveright …" at bounding box center [410, 167] width 179 height 186
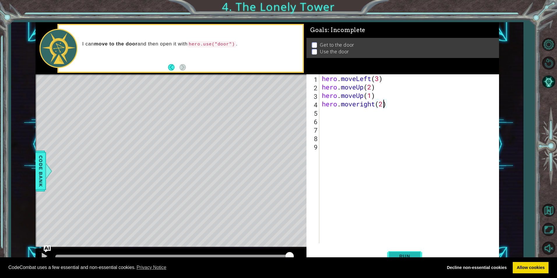
click at [390, 250] on button "Run" at bounding box center [404, 255] width 35 height 19
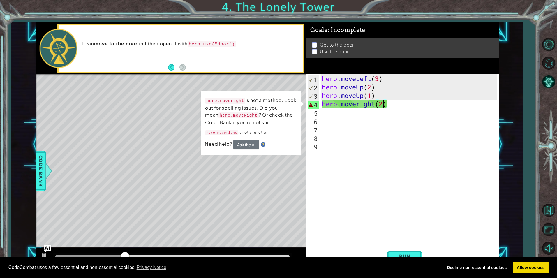
click at [371, 95] on div "hero . moveLeft ( 3 ) hero . moveUp ( 2 ) hero . moveUp ( 1 ) hero . moveright …" at bounding box center [410, 167] width 179 height 186
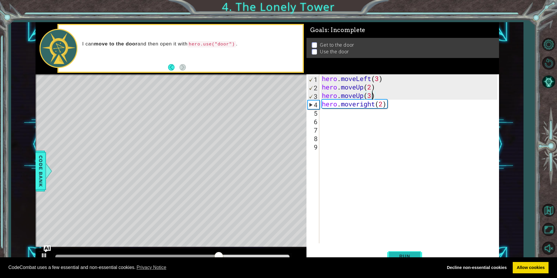
click at [409, 254] on span "Run" at bounding box center [404, 256] width 23 height 6
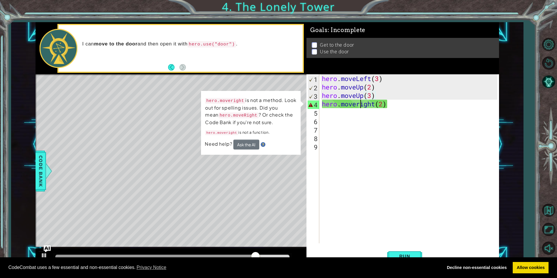
click at [360, 105] on div "hero . moveLeft ( 3 ) hero . moveUp ( 2 ) hero . moveUp ( 3 ) hero . moveright …" at bounding box center [410, 167] width 179 height 186
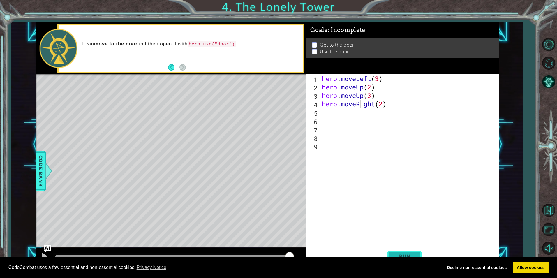
click at [394, 250] on button "Run" at bounding box center [404, 255] width 35 height 19
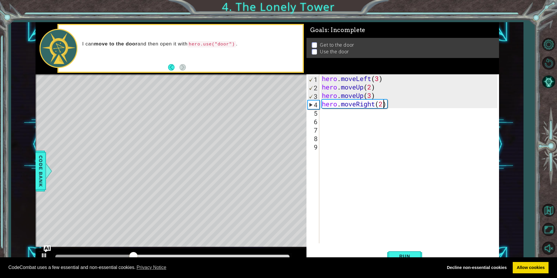
click at [384, 105] on div "hero . moveLeft ( 3 ) hero . moveUp ( 2 ) hero . moveUp ( 3 ) hero . moveRight …" at bounding box center [410, 167] width 179 height 186
type textarea "hero.moveRight(3)"
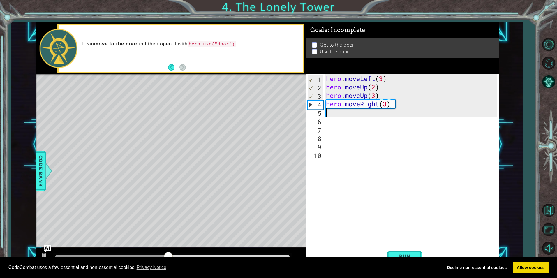
scroll to position [0, 0]
click at [406, 256] on span "Run" at bounding box center [404, 256] width 23 height 6
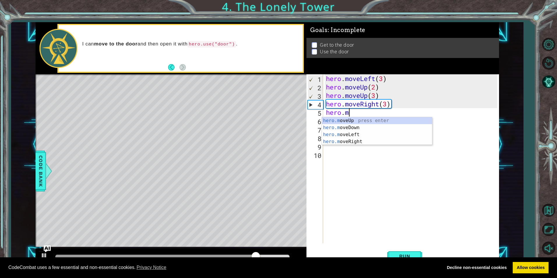
scroll to position [0, 1]
type textarea "[DOMAIN_NAME]"
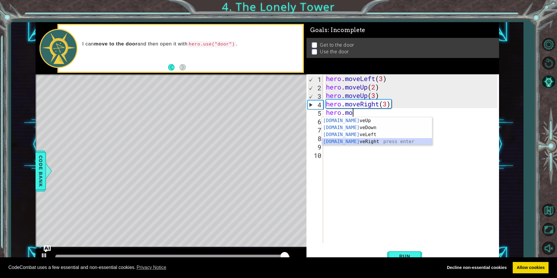
click at [339, 144] on div "[DOMAIN_NAME] veUp press enter [DOMAIN_NAME] veDown press enter [DOMAIN_NAME] v…" at bounding box center [377, 138] width 110 height 42
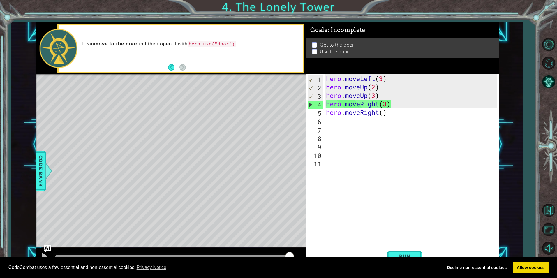
click at [384, 114] on div "hero . moveLeft ( 3 ) hero . moveUp ( 2 ) hero . moveUp ( 3 ) hero . moveRight …" at bounding box center [412, 167] width 175 height 186
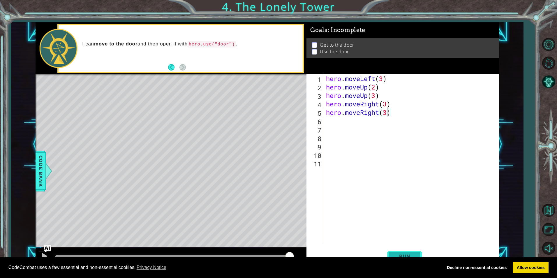
click at [393, 254] on span "Run" at bounding box center [404, 256] width 23 height 6
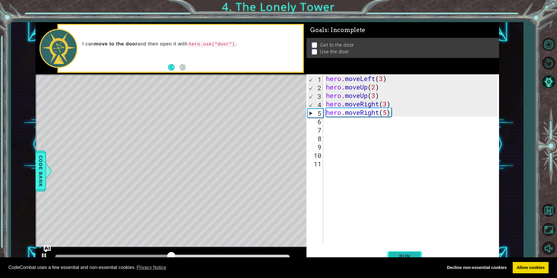
drag, startPoint x: 408, startPoint y: 256, endPoint x: 408, endPoint y: 251, distance: 5.2
click at [408, 252] on button "Run" at bounding box center [404, 255] width 35 height 19
click at [387, 113] on div "hero . moveLeft ( 3 ) hero . moveUp ( 2 ) hero . moveUp ( 3 ) hero . moveRight …" at bounding box center [412, 167] width 175 height 186
type textarea "hero.moveRight(3)"
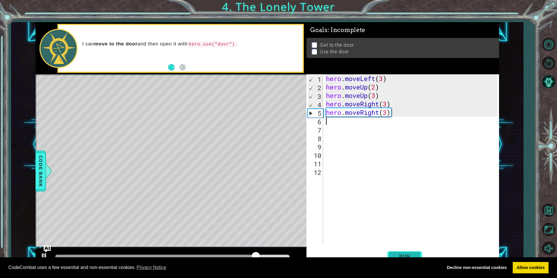
click at [397, 249] on button "Run" at bounding box center [404, 255] width 35 height 19
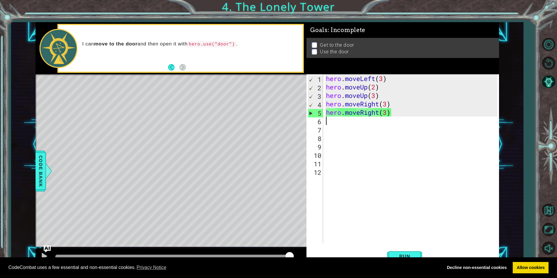
click at [388, 110] on div "hero . moveLeft ( 3 ) hero . moveUp ( 2 ) hero . moveUp ( 3 ) hero . moveRight …" at bounding box center [412, 167] width 175 height 186
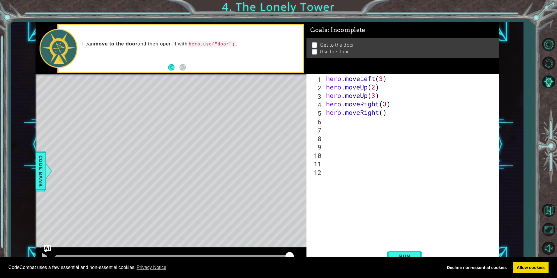
type textarea "hero.moveRight(1)"
click at [328, 120] on div "hero . moveLeft ( 3 ) hero . moveUp ( 2 ) hero . moveUp ( 3 ) hero . moveRight …" at bounding box center [412, 167] width 175 height 186
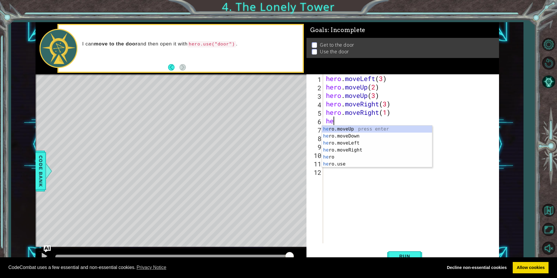
scroll to position [0, 0]
type textarea "hero."
click at [340, 150] on div "hero. moveUp press enter hero. moveDown press enter hero. moveLeft press enter …" at bounding box center [377, 149] width 110 height 49
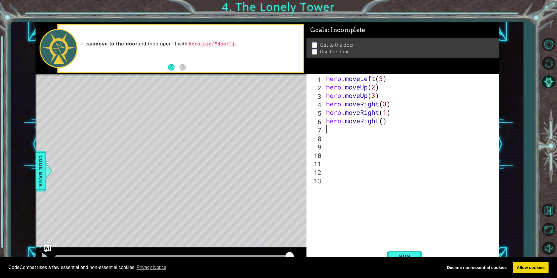
scroll to position [0, 0]
click at [383, 120] on div "hero . moveLeft ( 3 ) hero . moveUp ( 2 ) hero . moveUp ( 3 ) hero . moveRight …" at bounding box center [412, 167] width 175 height 186
type textarea "hero.moveRight(2)"
type textarea "o"
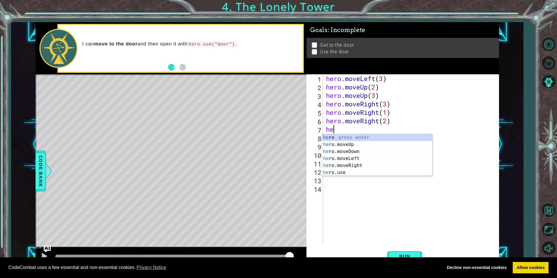
scroll to position [0, 0]
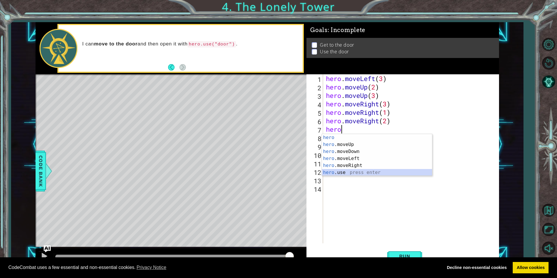
click at [337, 172] on div "hero press enter hero .moveUp press enter hero .moveDown press enter hero .move…" at bounding box center [377, 162] width 110 height 56
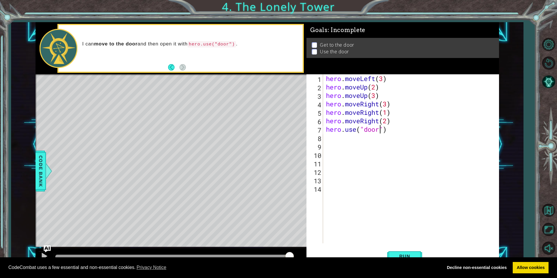
scroll to position [0, 3]
click at [413, 252] on button "Run" at bounding box center [404, 255] width 35 height 19
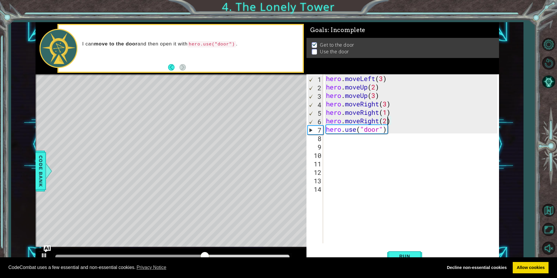
click at [387, 120] on div "hero . moveLeft ( 3 ) hero . moveUp ( 2 ) hero . moveUp ( 3 ) hero . moveRight …" at bounding box center [412, 167] width 175 height 186
click at [326, 126] on div "hero . moveLeft ( 3 ) hero . moveUp ( 2 ) hero . moveUp ( 3 ) hero . moveRight …" at bounding box center [412, 167] width 175 height 186
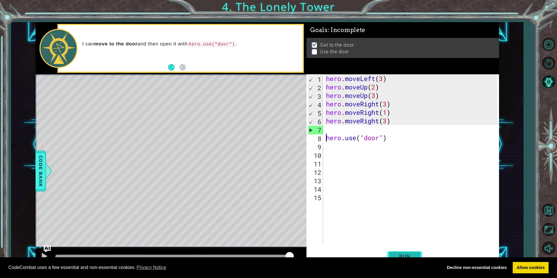
type textarea "hero.use("door")"
click at [401, 255] on span "Run" at bounding box center [404, 256] width 23 height 6
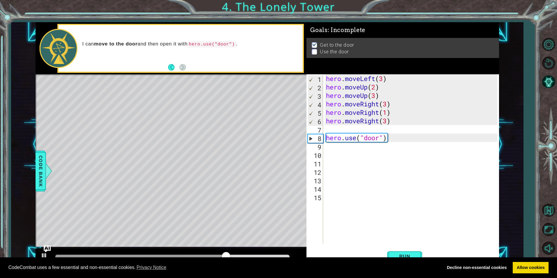
click at [193, 98] on div "Level Map" at bounding box center [170, 159] width 269 height 171
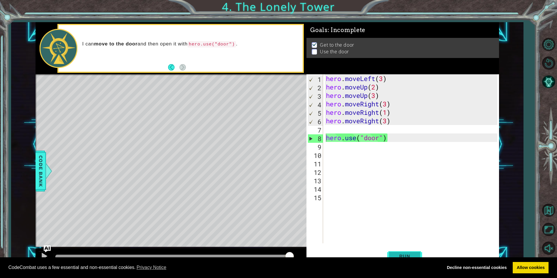
click at [394, 254] on span "Run" at bounding box center [404, 256] width 23 height 6
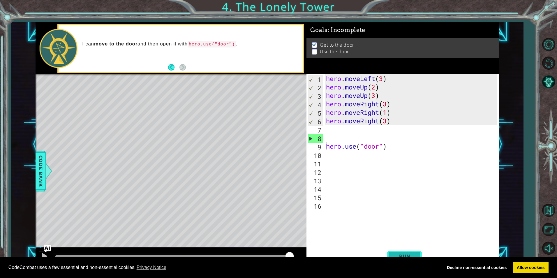
click at [411, 248] on button "Run" at bounding box center [404, 255] width 35 height 19
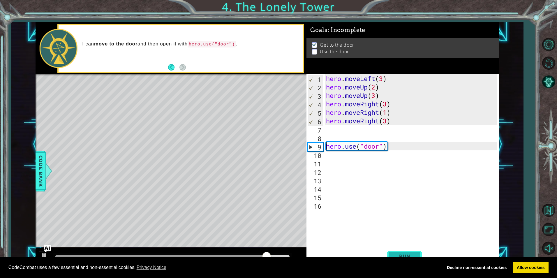
click at [408, 254] on span "Run" at bounding box center [404, 256] width 23 height 6
click at [330, 132] on div "hero . moveLeft ( 3 ) hero . moveUp ( 2 ) hero . moveUp ( 3 ) hero . moveRight …" at bounding box center [412, 167] width 175 height 186
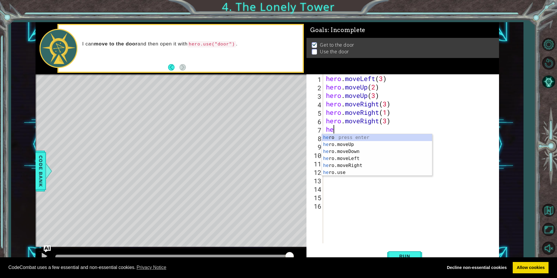
type textarea "her"
click at [333, 156] on div "her o press enter her o.moveUp press enter her o.moveDown press enter her o.mov…" at bounding box center [377, 162] width 110 height 56
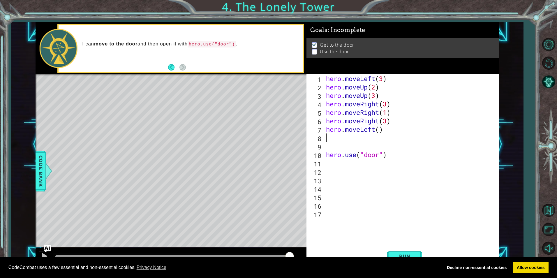
scroll to position [0, 0]
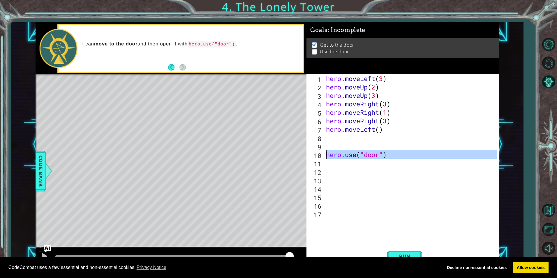
click at [321, 153] on div "10" at bounding box center [314, 155] width 15 height 8
type textarea "hero.use("door")"
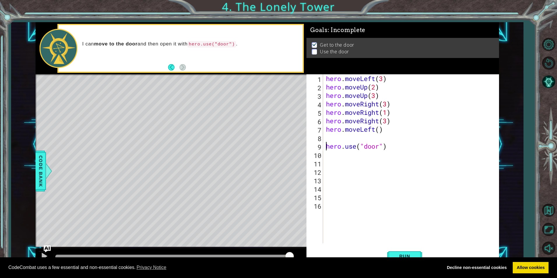
click at [328, 137] on div "hero . moveLeft ( 3 ) hero . moveUp ( 2 ) hero . moveUp ( 3 ) hero . moveRight …" at bounding box center [412, 167] width 175 height 186
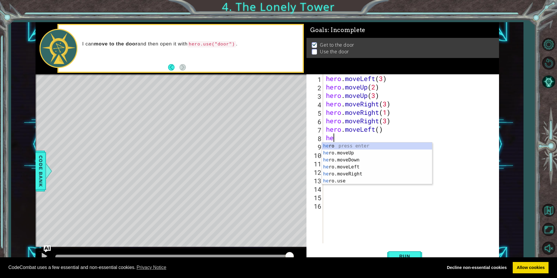
scroll to position [0, 0]
type textarea "hero"
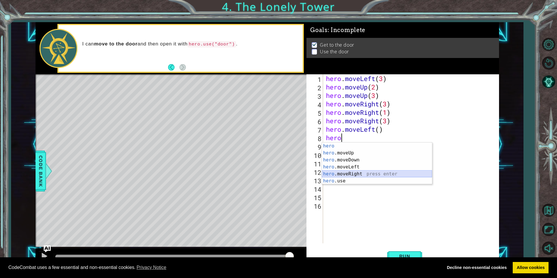
click at [339, 174] on div "hero press enter hero .moveUp press enter hero .moveDown press enter hero .move…" at bounding box center [377, 170] width 110 height 56
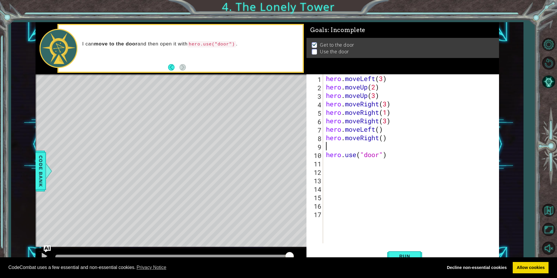
scroll to position [0, 0]
click at [381, 131] on div "hero . moveLeft ( 3 ) hero . moveUp ( 2 ) hero . moveUp ( 3 ) hero . moveRight …" at bounding box center [412, 167] width 175 height 186
click at [381, 140] on div "hero . moveLeft ( 3 ) hero . moveUp ( 2 ) hero . moveUp ( 3 ) hero . moveRight …" at bounding box center [412, 167] width 175 height 186
click at [384, 137] on div "hero . moveLeft ( 3 ) hero . moveUp ( 2 ) hero . moveUp ( 3 ) hero . moveRight …" at bounding box center [412, 167] width 175 height 186
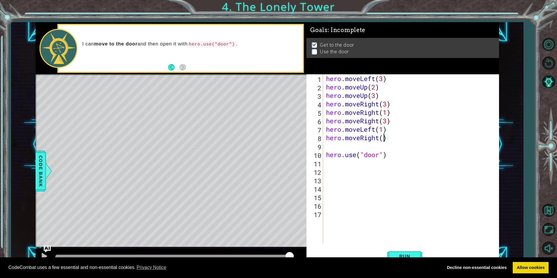
type textarea "hero.moveRight(1)"
click at [325, 143] on div "hero . moveLeft ( 3 ) hero . moveUp ( 2 ) hero . moveUp ( 3 ) hero . moveRight …" at bounding box center [412, 167] width 175 height 186
type textarea "hero.moveRight(1)"
click at [411, 256] on span "Run" at bounding box center [404, 256] width 23 height 6
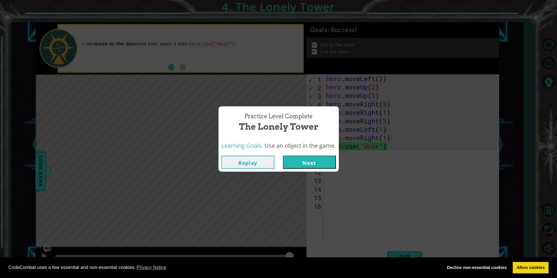
click at [297, 164] on button "Next" at bounding box center [309, 161] width 53 height 13
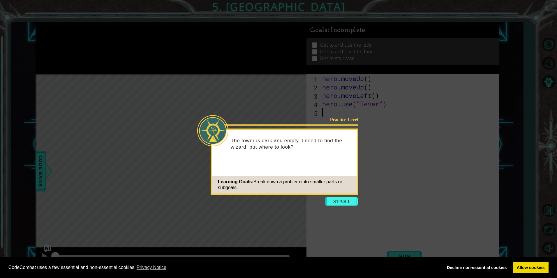
click at [329, 200] on button "Start" at bounding box center [341, 201] width 33 height 9
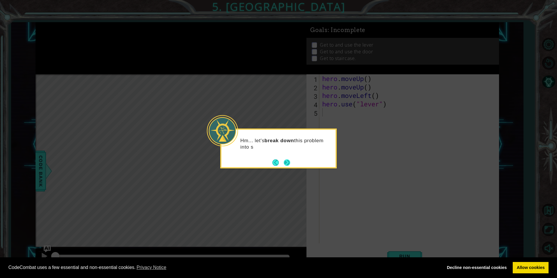
click at [286, 160] on button "Next" at bounding box center [287, 162] width 6 height 6
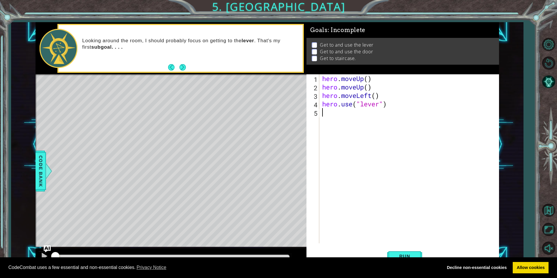
click at [367, 79] on div "hero . moveUp ( ) hero . moveUp ( ) hero . moveLeft ( ) hero . use ( "lever" )" at bounding box center [410, 167] width 179 height 186
drag, startPoint x: 371, startPoint y: 87, endPoint x: 382, endPoint y: 96, distance: 14.7
click at [380, 95] on div "hero . moveUp ( 2 ) hero . moveUp ( ) hero . moveLeft ( ) hero . use ( "lever" )" at bounding box center [410, 167] width 179 height 186
click at [431, 75] on div "hero . moveUp ( 2 ) hero . moveUp ( ) hero . moveLeft ( ) hero . use ( "lever" )" at bounding box center [410, 167] width 179 height 186
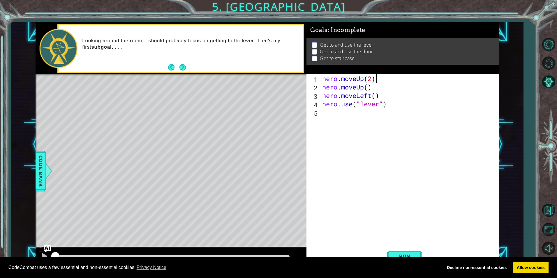
click at [372, 87] on div "hero . moveUp ( 2 ) hero . moveUp ( ) hero . moveLeft ( ) hero . use ( "lever" )" at bounding box center [410, 167] width 179 height 186
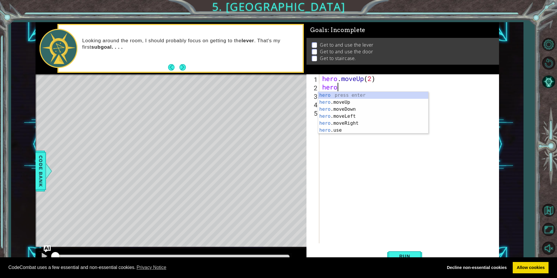
type textarea "h"
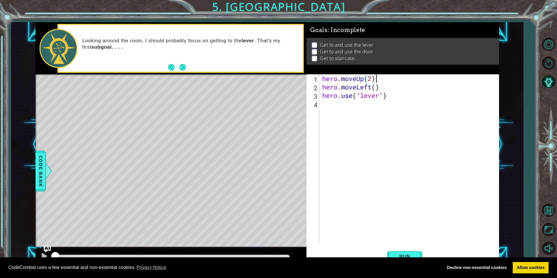
click at [376, 88] on div "hero . moveUp ( 2 ) hero . moveLeft ( ) hero . use ( "lever" )" at bounding box center [410, 167] width 179 height 186
type textarea "hero.moveLeft(1)"
click at [393, 253] on button "Run" at bounding box center [404, 255] width 35 height 19
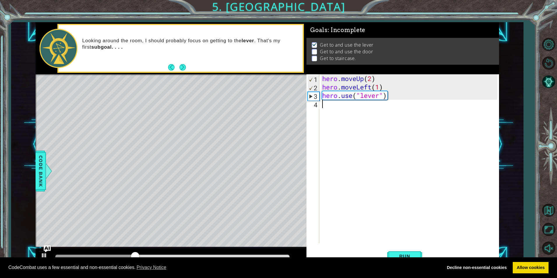
click at [322, 108] on div "hero . moveUp ( 2 ) hero . moveLeft ( 1 ) hero . use ( "lever" )" at bounding box center [410, 167] width 179 height 186
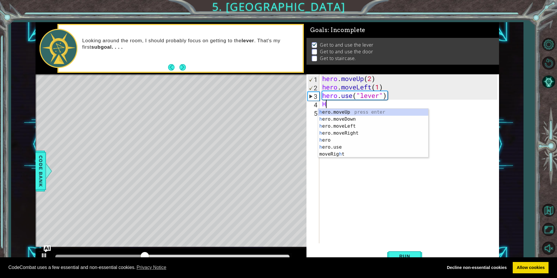
type textarea "HE"
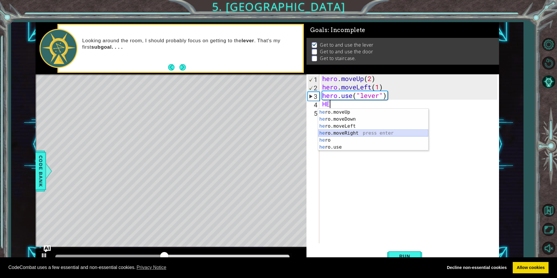
click at [336, 130] on div "he ro.moveUp press enter he ro.moveDown press enter he ro.moveLeft press enter …" at bounding box center [373, 137] width 110 height 56
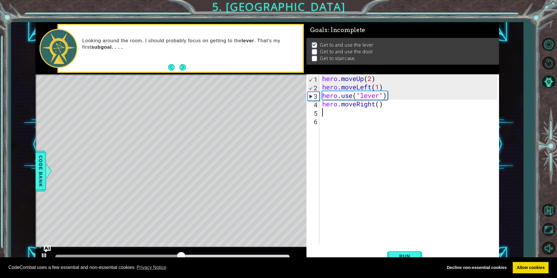
click at [378, 104] on div "hero . moveUp ( 2 ) hero . moveLeft ( 1 ) hero . use ( "lever" ) hero . moveRig…" at bounding box center [410, 167] width 179 height 186
click at [380, 102] on div "hero . moveUp ( 2 ) hero . moveLeft ( 1 ) hero . use ( "lever" ) hero . moveRig…" at bounding box center [410, 167] width 179 height 186
type textarea "hero.moveRight(3)"
click at [398, 249] on button "Run" at bounding box center [404, 255] width 35 height 19
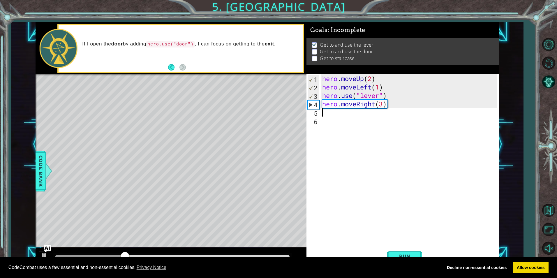
click at [325, 111] on div "hero . moveUp ( 2 ) hero . moveLeft ( 1 ) hero . use ( "lever" ) hero . moveRig…" at bounding box center [410, 167] width 179 height 186
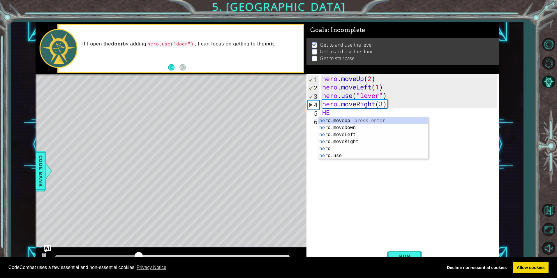
scroll to position [0, 0]
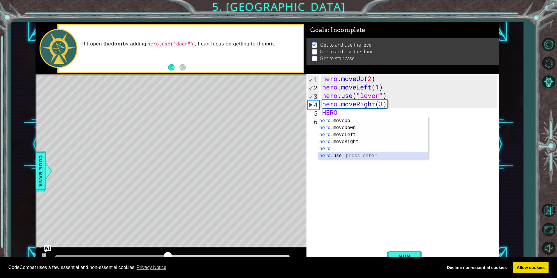
click at [333, 153] on div "hero .moveUp press enter hero .moveDown press enter hero .moveLeft press enter …" at bounding box center [373, 145] width 110 height 56
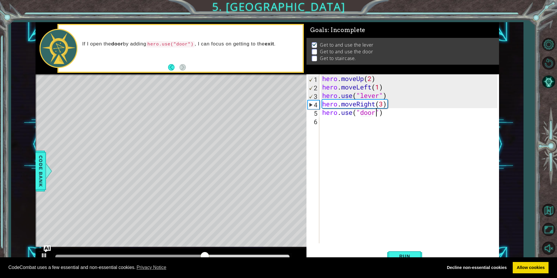
scroll to position [0, 3]
type textarea "hero.use("door")"
click at [408, 253] on span "Run" at bounding box center [404, 256] width 23 height 6
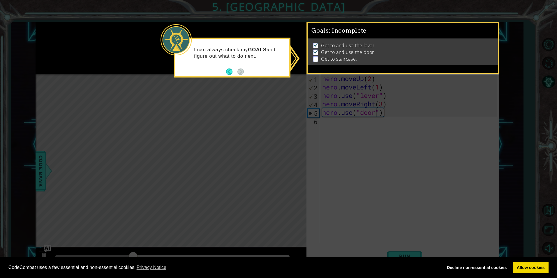
click at [234, 105] on icon at bounding box center [278, 139] width 557 height 278
click at [227, 68] on button "Back" at bounding box center [231, 71] width 11 height 6
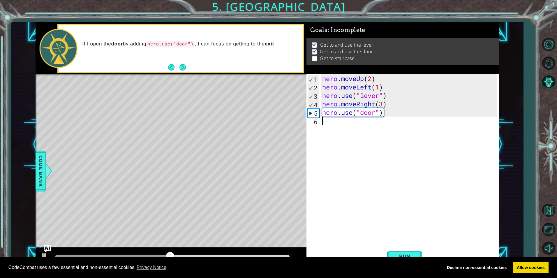
drag, startPoint x: 321, startPoint y: 120, endPoint x: 325, endPoint y: 121, distance: 4.1
click at [323, 121] on div "hero . moveUp ( 2 ) hero . moveLeft ( 1 ) hero . use ( "lever" ) hero . moveRig…" at bounding box center [410, 167] width 179 height 186
type textarea "m"
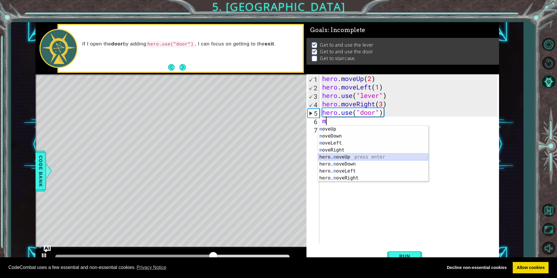
click at [387, 157] on div "m oveUp press enter m oveDown press enter m oveLeft press enter m oveRight pres…" at bounding box center [373, 160] width 110 height 70
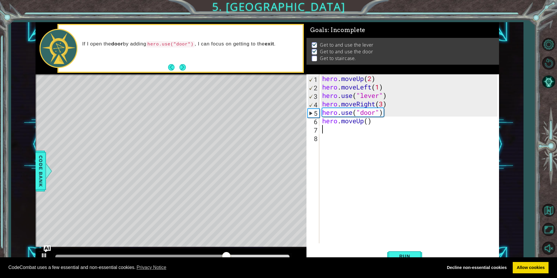
click at [366, 119] on div "hero . moveUp ( 2 ) hero . moveLeft ( 1 ) hero . use ( "lever" ) hero . moveRig…" at bounding box center [410, 167] width 179 height 186
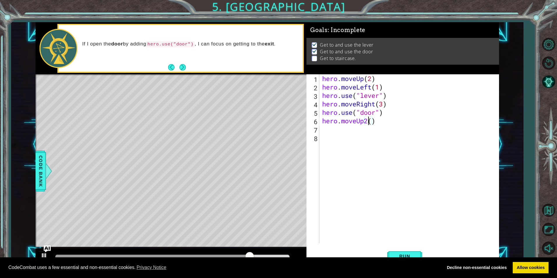
scroll to position [0, 2]
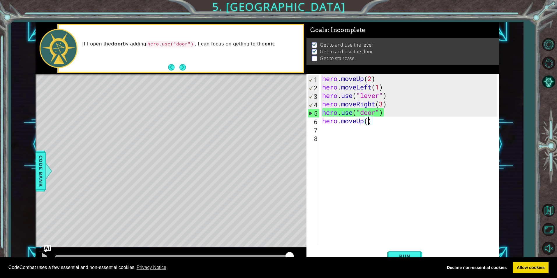
click at [367, 121] on div "hero . moveUp ( 2 ) hero . moveLeft ( 1 ) hero . use ( "lever" ) hero . moveRig…" at bounding box center [410, 167] width 179 height 186
type textarea "hero.moveUp(3)"
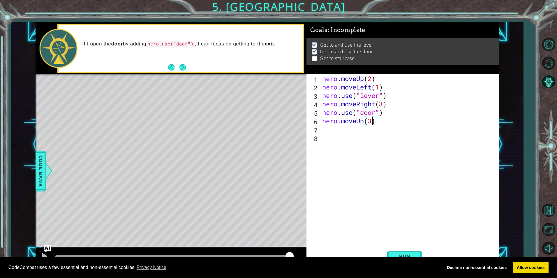
click at [327, 131] on div "hero . moveUp ( 2 ) hero . moveLeft ( 1 ) hero . use ( "lever" ) hero . moveRig…" at bounding box center [410, 167] width 179 height 186
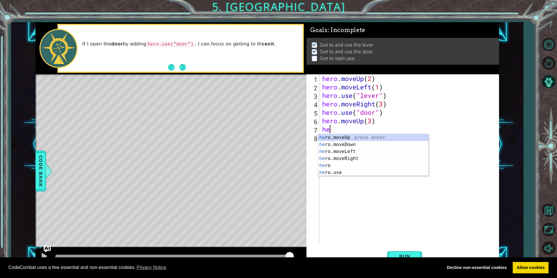
scroll to position [0, 0]
type textarea "hero"
click at [342, 157] on div "hero press enter hero .moveUp press enter hero .moveDown press enter hero .move…" at bounding box center [373, 162] width 110 height 56
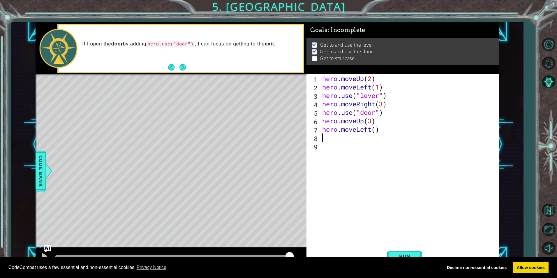
scroll to position [0, 0]
click at [376, 132] on div "hero . moveUp ( 2 ) hero . moveLeft ( 1 ) hero . use ( "lever" ) hero . moveRig…" at bounding box center [410, 167] width 179 height 186
type textarea "hero.moveLeft(3)"
click at [328, 137] on div "hero . moveUp ( 2 ) hero . moveLeft ( 1 ) hero . use ( "lever" ) hero . moveRig…" at bounding box center [410, 167] width 179 height 186
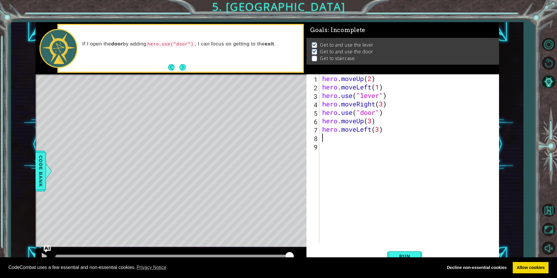
scroll to position [0, 0]
type textarea "h"
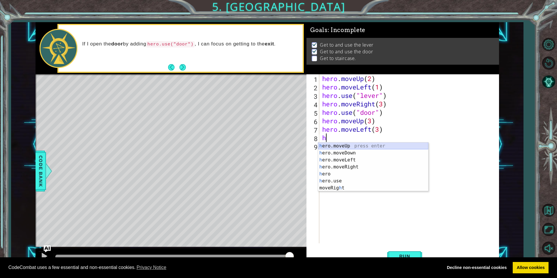
click at [348, 143] on div "h ero.moveUp press enter h ero.moveDown press enter h ero.moveLeft press enter …" at bounding box center [373, 173] width 110 height 63
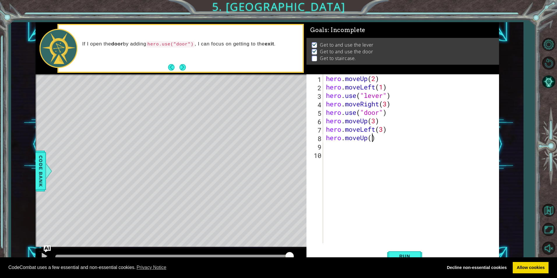
click at [371, 137] on div "hero . moveUp ( 2 ) hero . moveLeft ( 1 ) hero . use ( "lever" ) hero . moveRig…" at bounding box center [412, 167] width 175 height 186
click at [406, 254] on span "Run" at bounding box center [404, 256] width 23 height 6
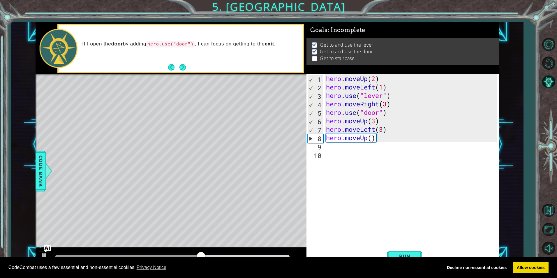
click at [382, 131] on div "hero . moveUp ( 2 ) hero . moveLeft ( 1 ) hero . use ( "lever" ) hero . moveRig…" at bounding box center [412, 167] width 175 height 186
click at [370, 137] on div "hero . moveUp ( 2 ) hero . moveLeft ( 1 ) hero . use ( "lever" ) hero . moveRig…" at bounding box center [412, 167] width 175 height 186
click at [408, 252] on button "Run" at bounding box center [404, 255] width 35 height 19
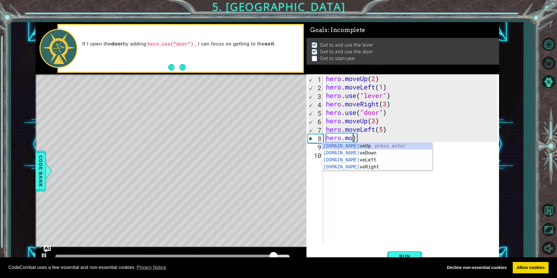
scroll to position [0, 1]
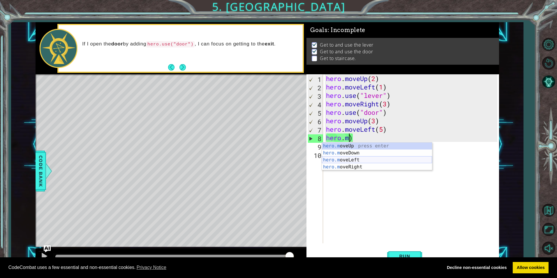
click at [347, 159] on div "hero.m oveUp press enter hero.m oveDown press enter hero.m oveLeft press enter …" at bounding box center [377, 163] width 110 height 42
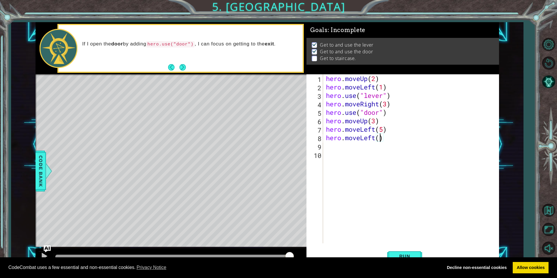
type textarea "hero.moveLeft(3)"
click at [325, 146] on div "hero . moveUp ( 2 ) hero . moveLeft ( 1 ) hero . use ( "lever" ) hero . moveRig…" at bounding box center [412, 167] width 175 height 186
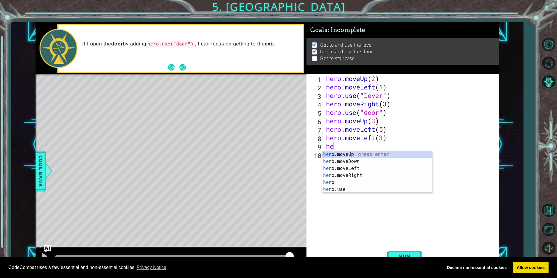
scroll to position [0, 0]
type textarea "hero"
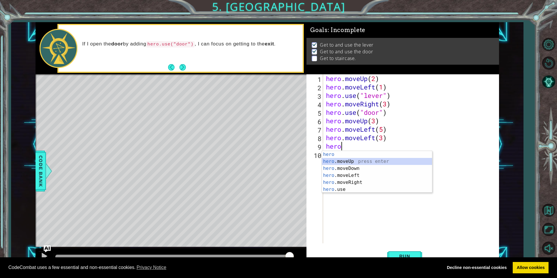
click at [339, 160] on div "hero press enter hero .moveUp press enter hero .moveDown press enter hero .move…" at bounding box center [377, 179] width 110 height 56
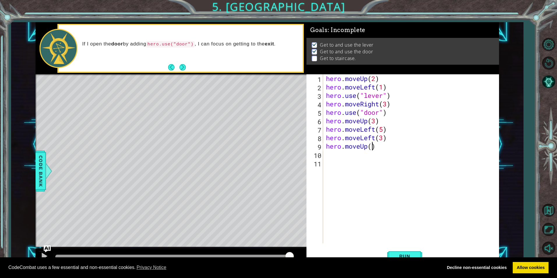
click at [371, 147] on div "hero . moveUp ( 2 ) hero . moveLeft ( 1 ) hero . use ( "lever" ) hero . moveRig…" at bounding box center [412, 167] width 175 height 186
type textarea "hero.moveUp(2)"
click at [403, 254] on span "Run" at bounding box center [404, 256] width 23 height 6
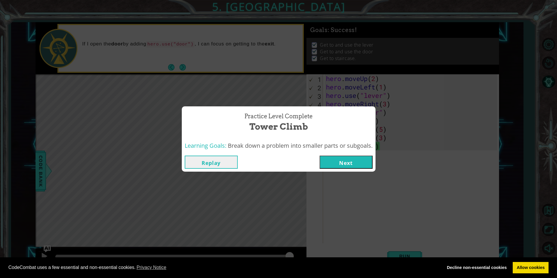
click at [338, 160] on button "Next" at bounding box center [345, 161] width 53 height 13
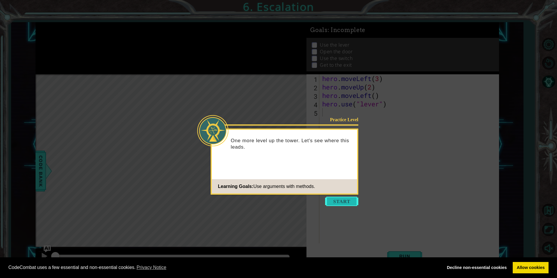
click at [326, 201] on button "Start" at bounding box center [341, 201] width 33 height 9
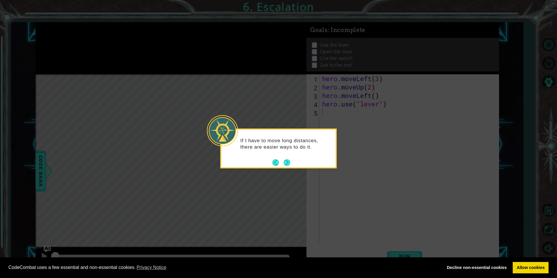
click at [171, 196] on icon at bounding box center [278, 139] width 557 height 278
click at [172, 197] on icon at bounding box center [278, 139] width 557 height 278
click at [285, 163] on button "Next" at bounding box center [287, 162] width 6 height 6
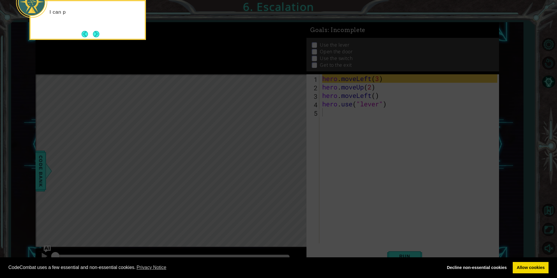
drag, startPoint x: 285, startPoint y: 163, endPoint x: 282, endPoint y: 166, distance: 4.1
click at [285, 163] on icon at bounding box center [278, 42] width 557 height 472
click at [278, 168] on icon at bounding box center [278, 42] width 557 height 472
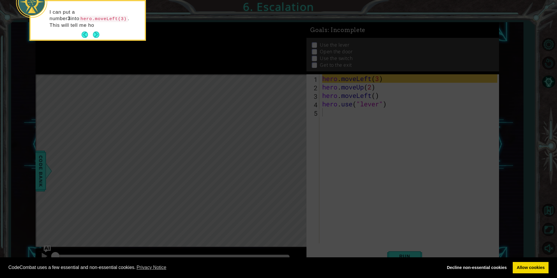
click at [278, 168] on icon at bounding box center [278, 42] width 557 height 472
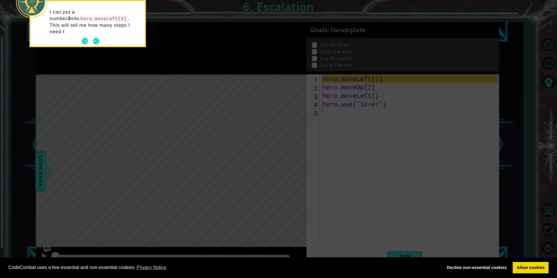
click at [277, 168] on icon at bounding box center [278, 42] width 557 height 472
drag, startPoint x: 270, startPoint y: 140, endPoint x: 271, endPoint y: 136, distance: 3.9
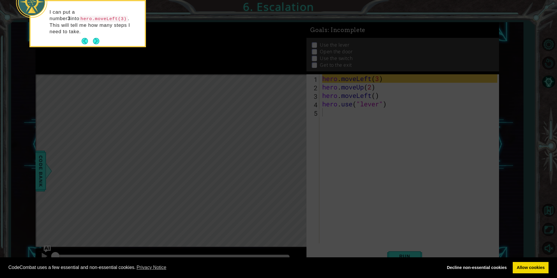
click at [271, 139] on icon at bounding box center [278, 42] width 557 height 472
click at [272, 125] on icon at bounding box center [278, 42] width 557 height 472
drag, startPoint x: 222, startPoint y: 134, endPoint x: 223, endPoint y: 128, distance: 6.4
click at [223, 134] on icon at bounding box center [278, 42] width 557 height 472
drag, startPoint x: 223, startPoint y: 128, endPoint x: 220, endPoint y: 122, distance: 7.2
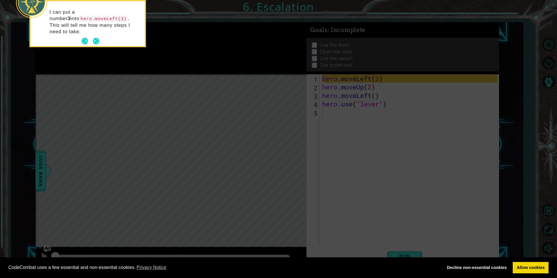
click at [220, 123] on icon at bounding box center [278, 42] width 557 height 472
click at [220, 121] on icon at bounding box center [278, 42] width 557 height 472
drag, startPoint x: 220, startPoint y: 121, endPoint x: 219, endPoint y: 132, distance: 10.2
click at [219, 132] on icon at bounding box center [278, 42] width 557 height 472
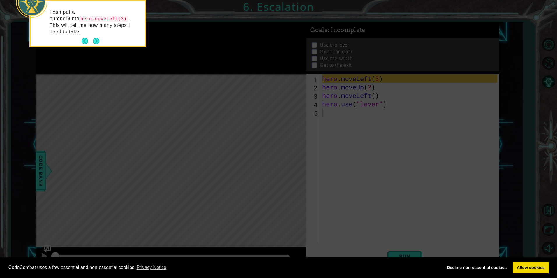
click at [219, 132] on icon at bounding box center [278, 42] width 557 height 472
click at [221, 138] on icon at bounding box center [278, 42] width 557 height 472
drag, startPoint x: 221, startPoint y: 138, endPoint x: 124, endPoint y: 33, distance: 143.2
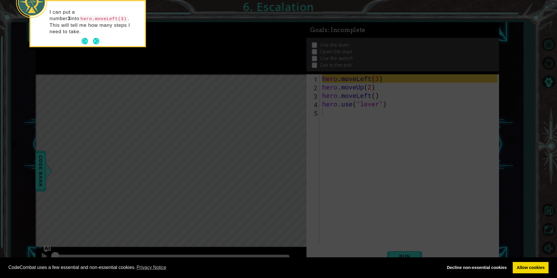
click at [206, 130] on icon at bounding box center [278, 42] width 557 height 472
drag, startPoint x: 95, startPoint y: 31, endPoint x: 97, endPoint y: 18, distance: 12.7
click at [95, 27] on div "I can put a number 3 into hero.moveLeft(3) . This will tell me how many steps I…" at bounding box center [88, 23] width 114 height 45
click at [94, 38] on button "Next" at bounding box center [96, 41] width 7 height 7
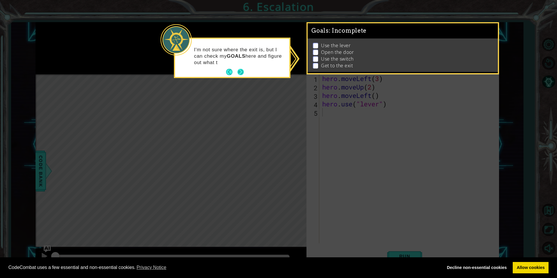
click at [242, 71] on button "Next" at bounding box center [240, 72] width 6 height 6
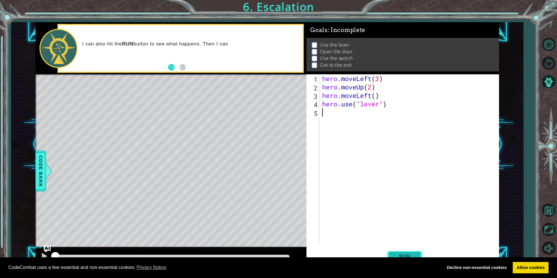
click at [392, 255] on button "Run" at bounding box center [404, 255] width 35 height 19
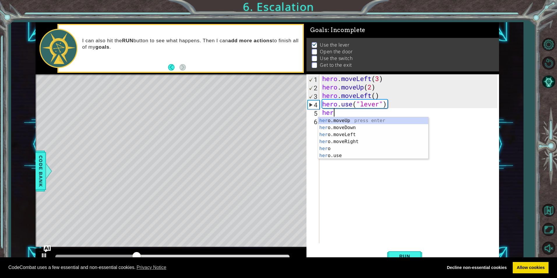
scroll to position [0, 0]
click at [342, 138] on div "hero press enter hero .moveUp press enter hero .moveDown press enter hero .move…" at bounding box center [373, 145] width 110 height 56
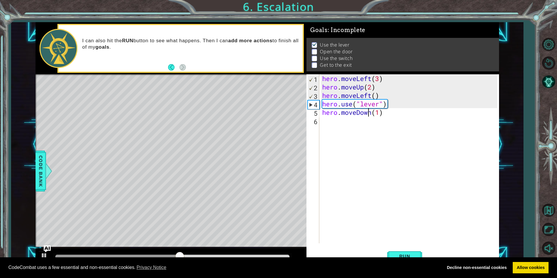
click at [369, 114] on div "hero . moveLeft ( 3 ) hero . moveUp ( 2 ) hero . moveLeft ( ) hero . use ( "lev…" at bounding box center [410, 167] width 179 height 186
click at [371, 113] on div "hero . moveLeft ( 3 ) hero . moveUp ( 2 ) hero . moveLeft ( ) hero . use ( "lev…" at bounding box center [410, 167] width 179 height 186
click at [408, 254] on span "Run" at bounding box center [404, 256] width 23 height 6
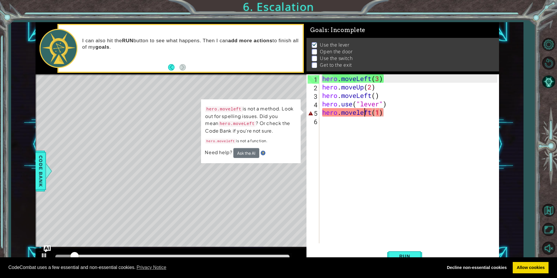
click at [366, 113] on div "hero . moveLeft ( 3 ) hero . moveUp ( 2 ) hero . moveLeft ( ) hero . use ( "lev…" at bounding box center [410, 167] width 179 height 186
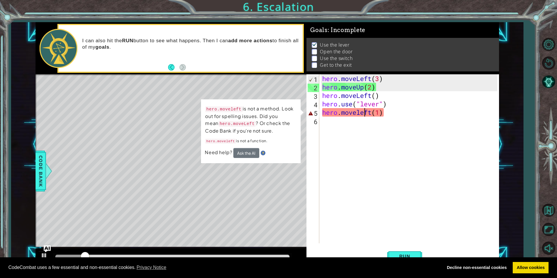
click at [359, 114] on div "hero . moveLeft ( 3 ) hero . moveUp ( 2 ) hero . moveLeft ( ) hero . use ( "lev…" at bounding box center [410, 167] width 179 height 186
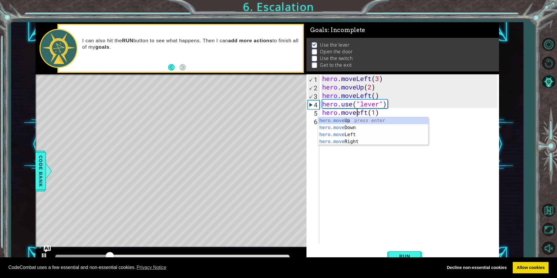
scroll to position [0, 2]
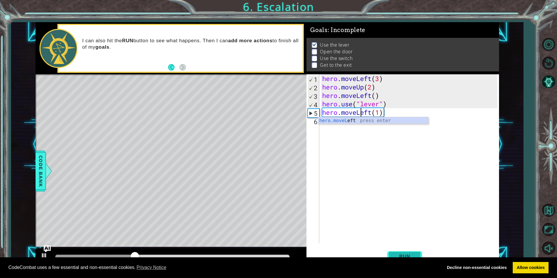
type textarea "hero.moveLeft(1)"
click at [403, 255] on span "Run" at bounding box center [404, 256] width 23 height 6
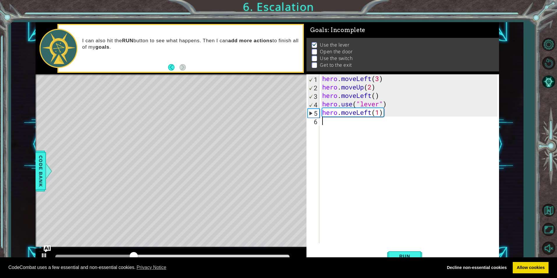
click at [323, 127] on div "hero . moveLeft ( 3 ) hero . moveUp ( 2 ) hero . moveLeft ( ) hero . use ( "lev…" at bounding box center [410, 167] width 179 height 186
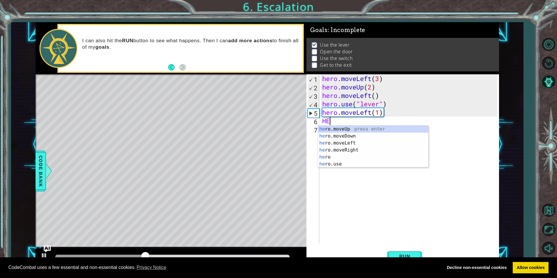
scroll to position [0, 0]
click at [346, 164] on div "hero .moveUp press enter hero .moveDown press enter hero .moveLeft press enter …" at bounding box center [373, 153] width 110 height 56
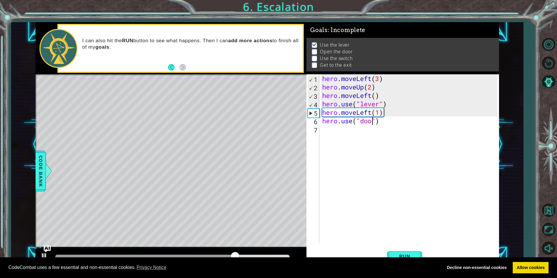
scroll to position [0, 3]
type textarea "hero.use("door")"
click at [322, 129] on div "hero . moveLeft ( 3 ) hero . moveUp ( 2 ) hero . moveLeft ( ) hero . use ( "lev…" at bounding box center [410, 167] width 179 height 186
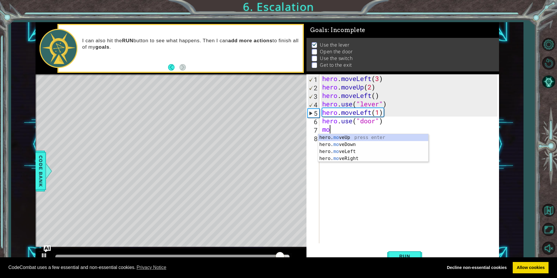
scroll to position [0, 0]
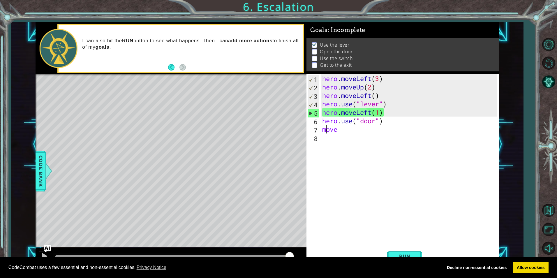
click at [326, 134] on div "hero . moveLeft ( 3 ) hero . moveUp ( 2 ) hero . moveLeft ( ) hero . use ( "lev…" at bounding box center [410, 167] width 179 height 186
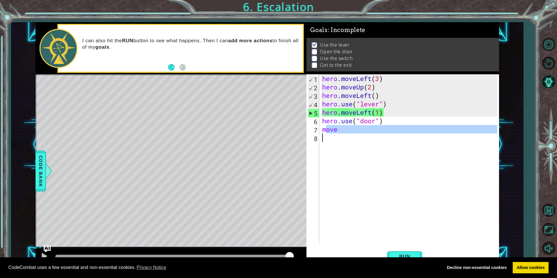
click at [337, 129] on div "hero . moveLeft ( 3 ) hero . moveUp ( 2 ) hero . moveLeft ( ) hero . use ( "lev…" at bounding box center [409, 158] width 176 height 169
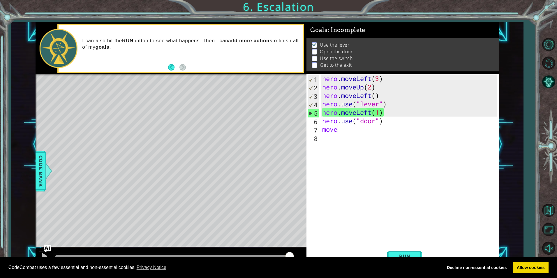
click at [337, 129] on div "hero . moveLeft ( 3 ) hero . moveUp ( 2 ) hero . moveLeft ( ) hero . use ( "lev…" at bounding box center [410, 167] width 179 height 186
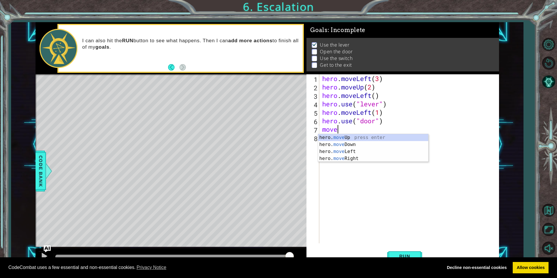
scroll to position [0, 1]
click at [394, 137] on div "hero. moveU p press enter" at bounding box center [373, 144] width 110 height 21
type textarea "hero.moveUp(1)"
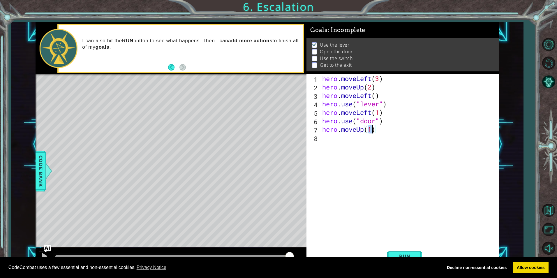
click at [325, 141] on div "hero . moveLeft ( 3 ) hero . moveUp ( 2 ) hero . moveLeft ( ) hero . use ( "lev…" at bounding box center [410, 167] width 179 height 186
click at [398, 254] on span "Run" at bounding box center [404, 256] width 23 height 6
